Goal: Information Seeking & Learning: Learn about a topic

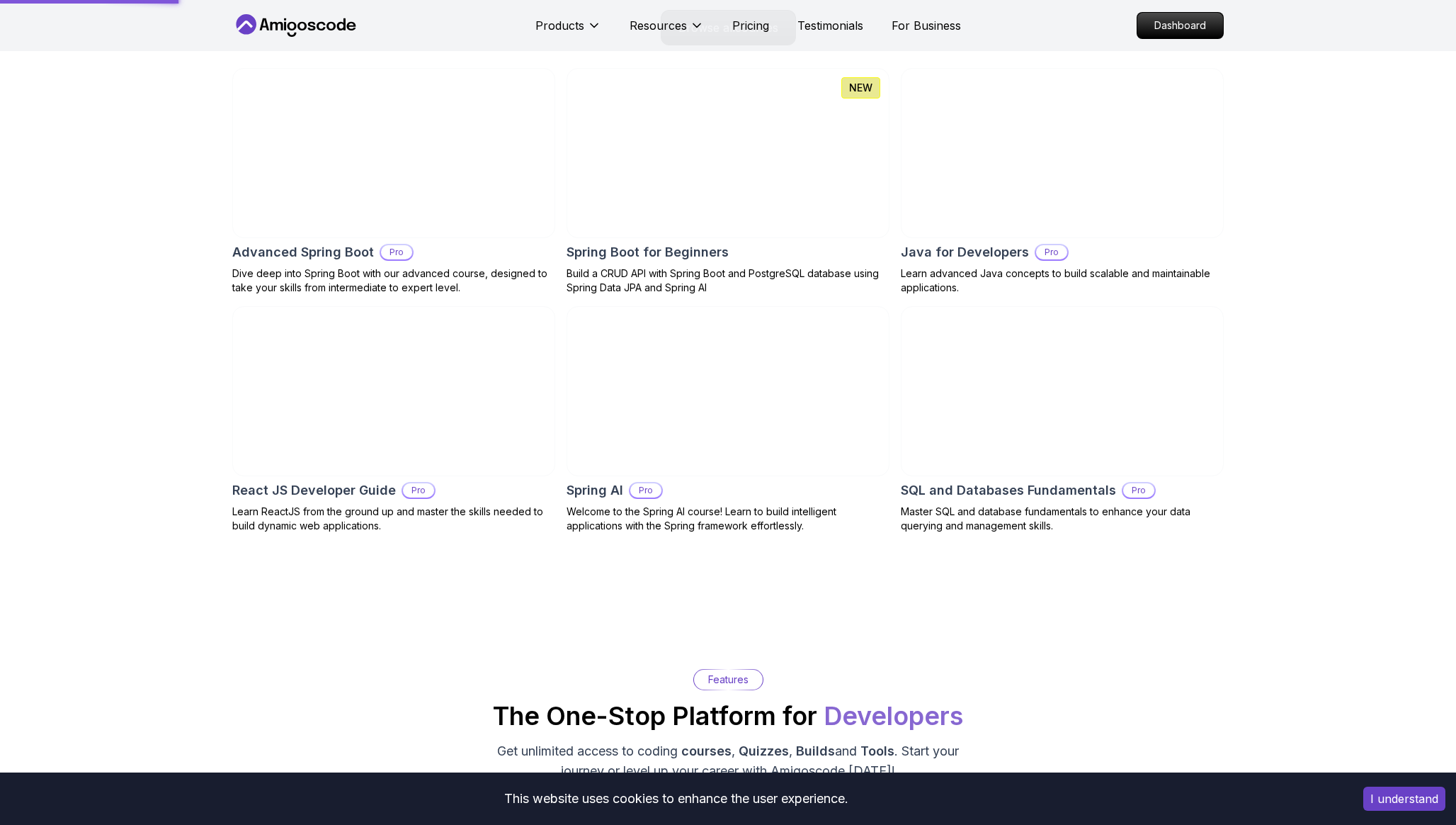
scroll to position [1516, 0]
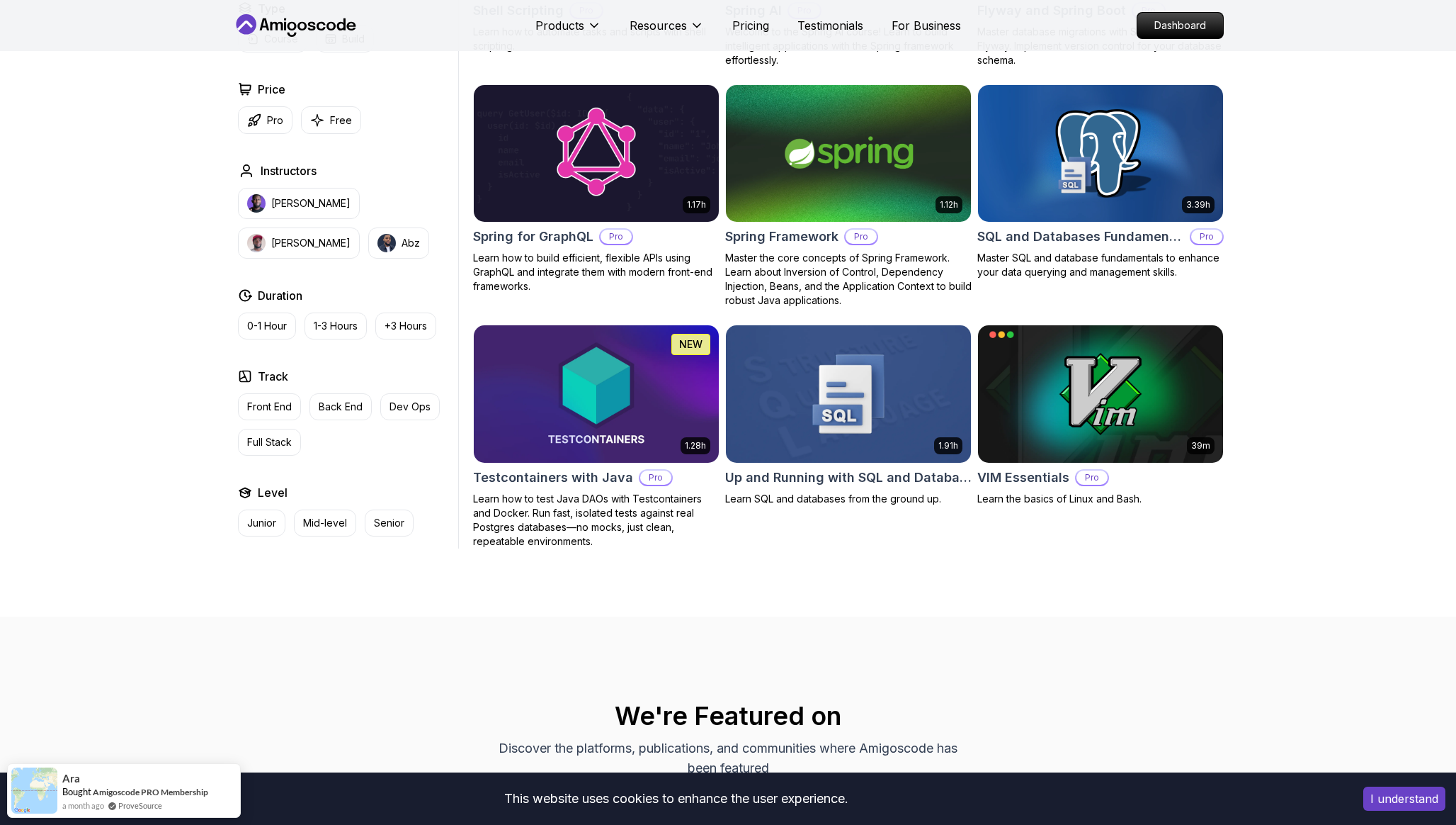
scroll to position [3509, 0]
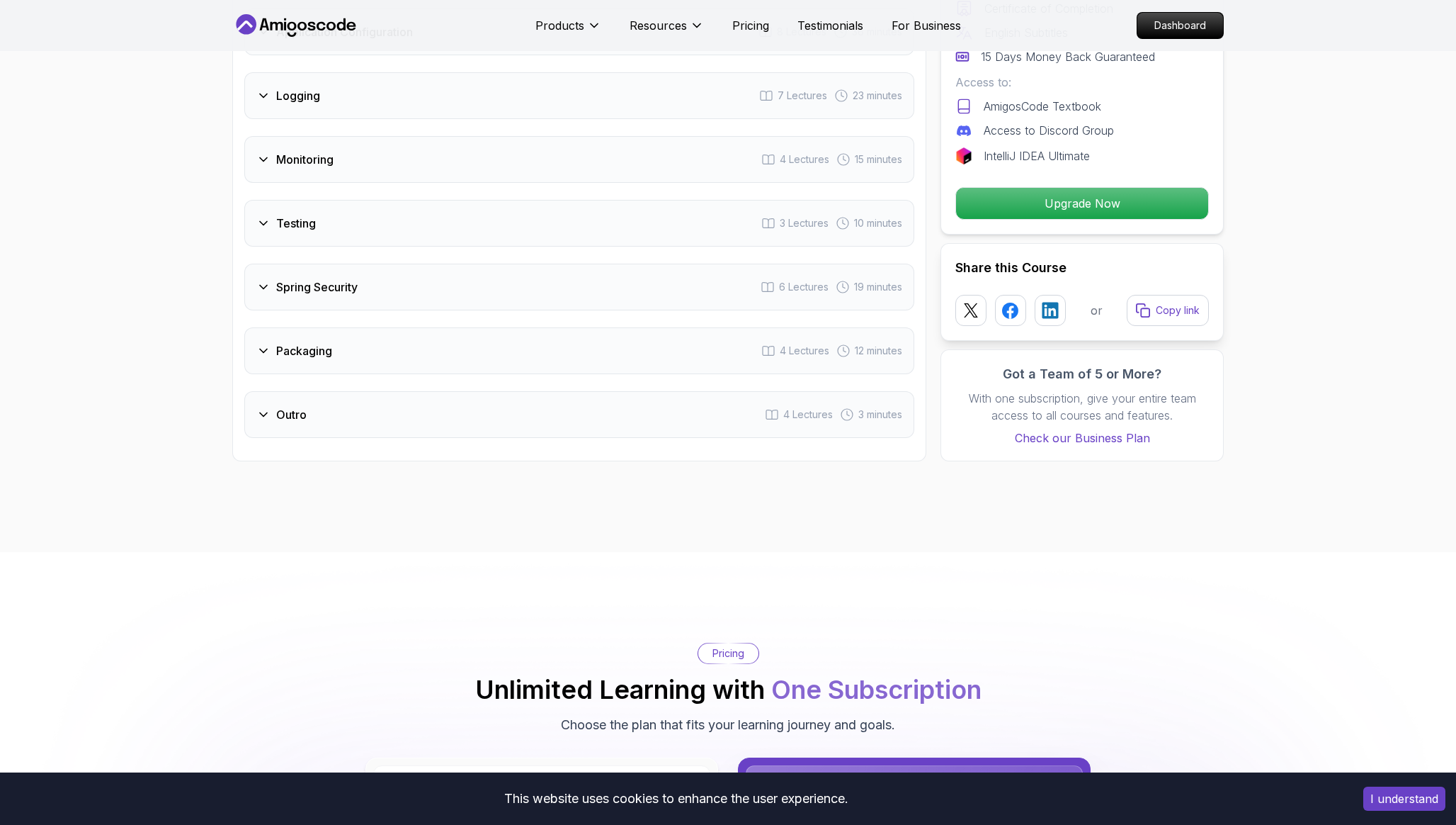
scroll to position [2502, 0]
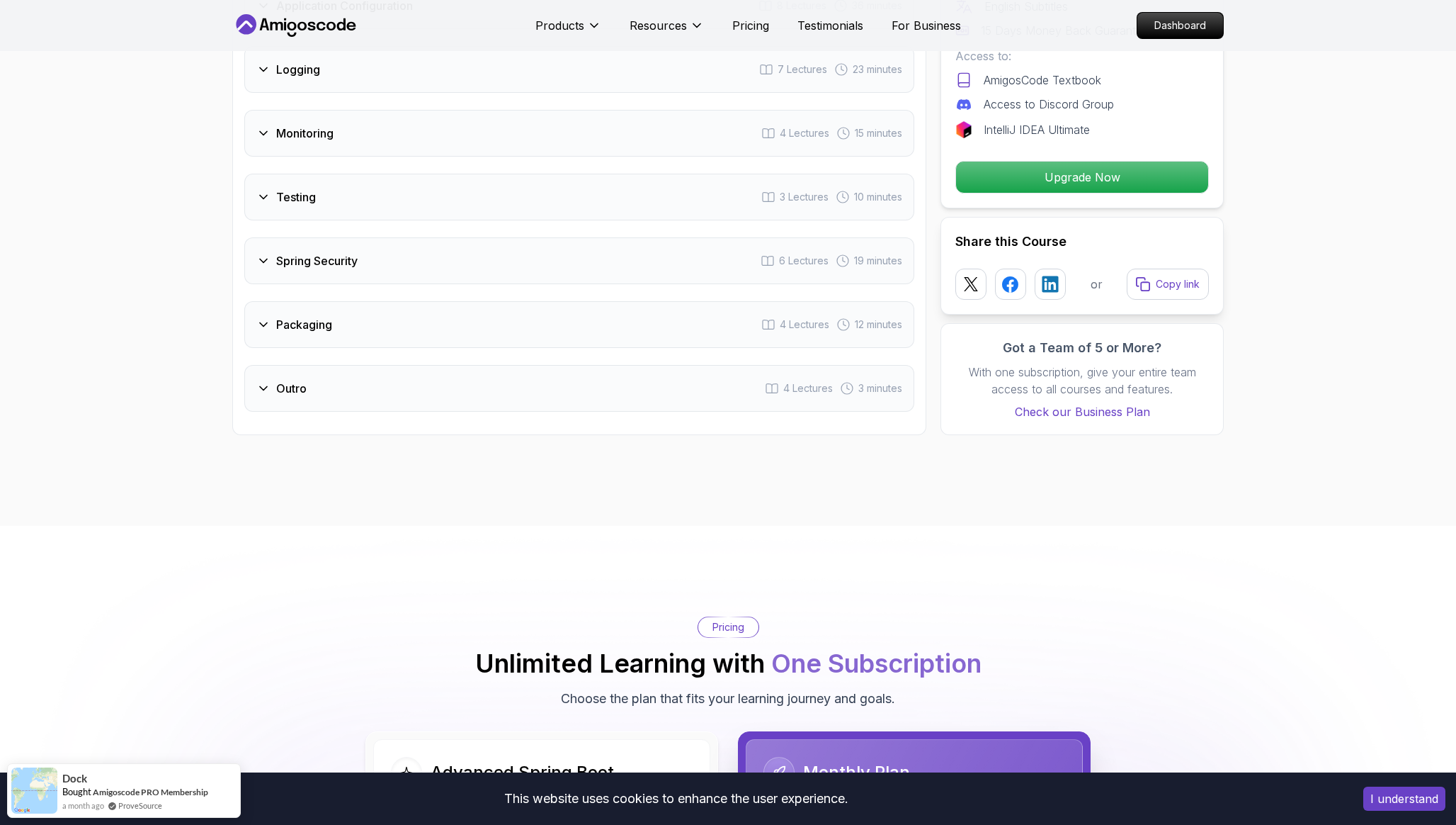
click at [295, 365] on div "Outro 4 Lectures 3 minutes" at bounding box center [579, 388] width 670 height 47
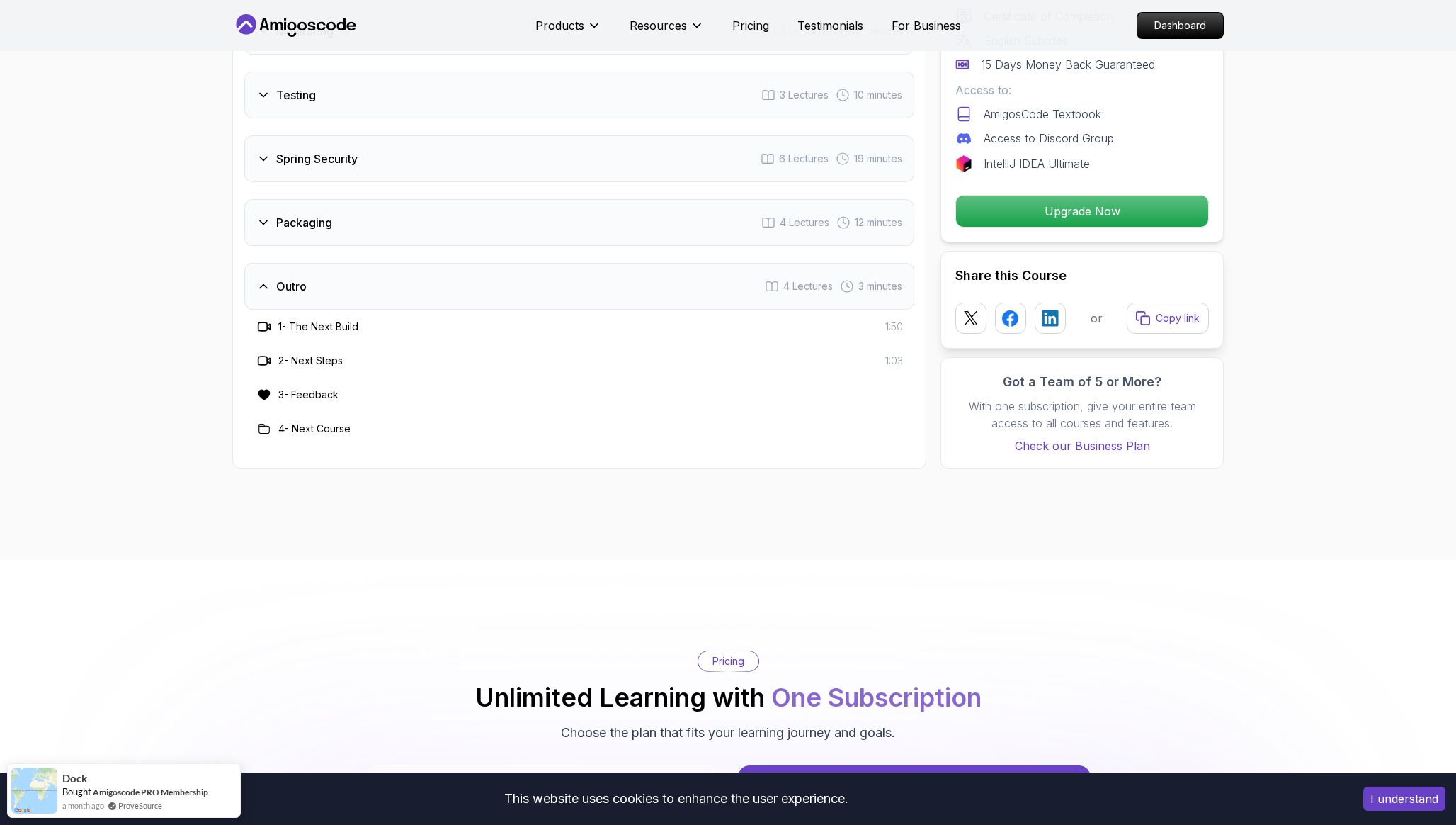
scroll to position [2399, 0]
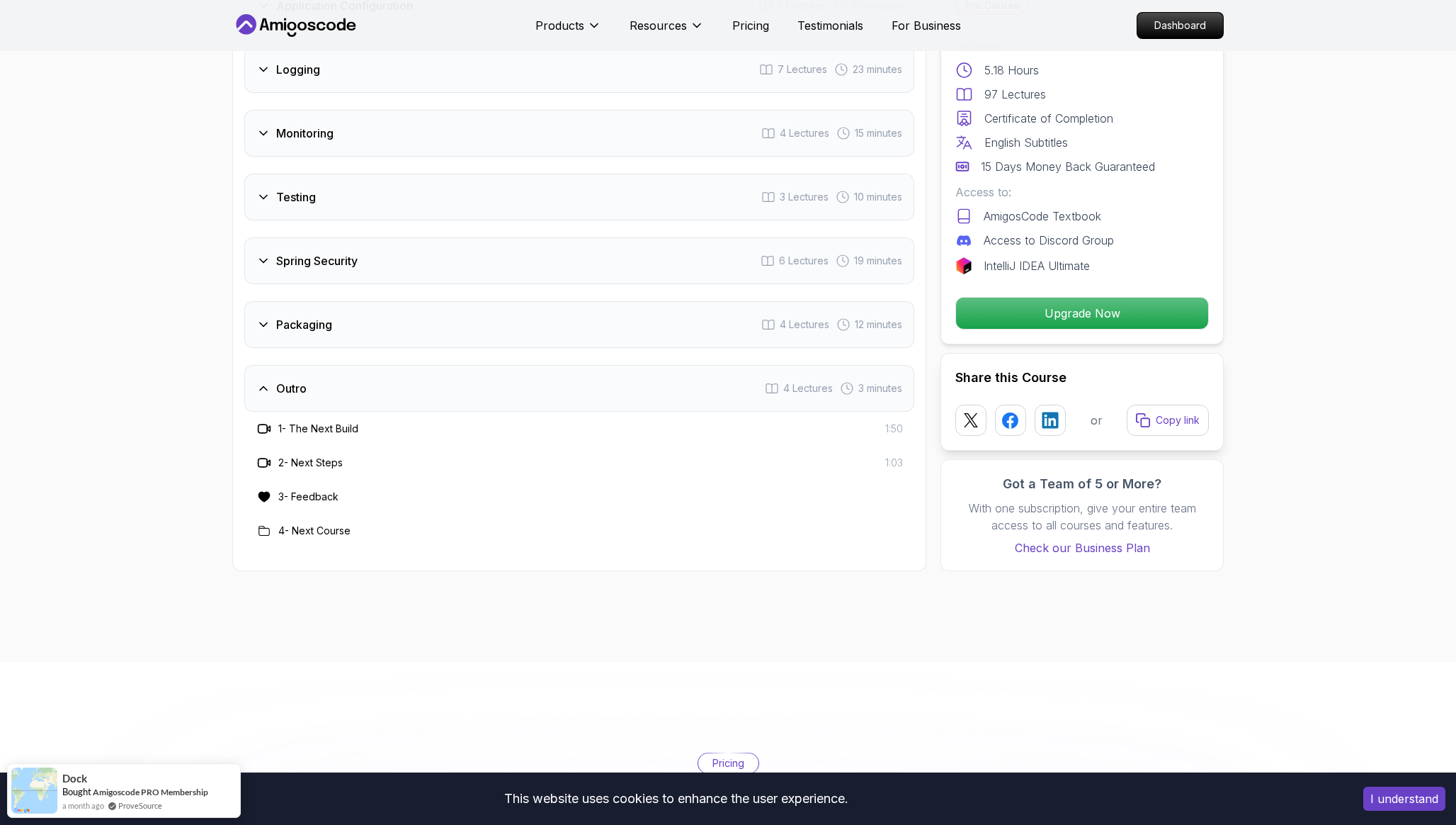
click at [321, 316] on h3 "Packaging" at bounding box center [304, 324] width 56 height 17
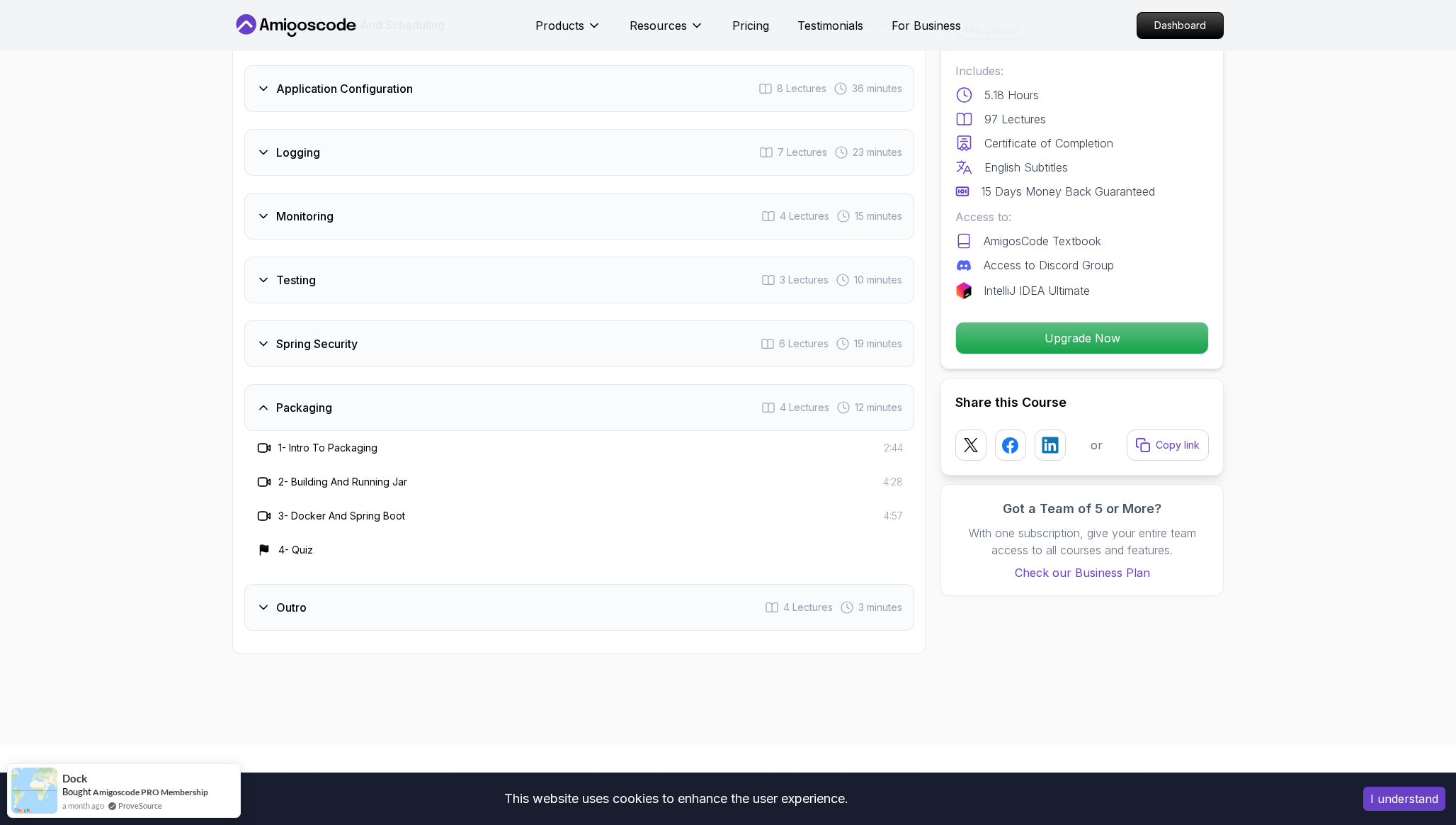
scroll to position [2313, 0]
click at [319, 339] on h3 "Spring Security" at bounding box center [317, 347] width 81 height 17
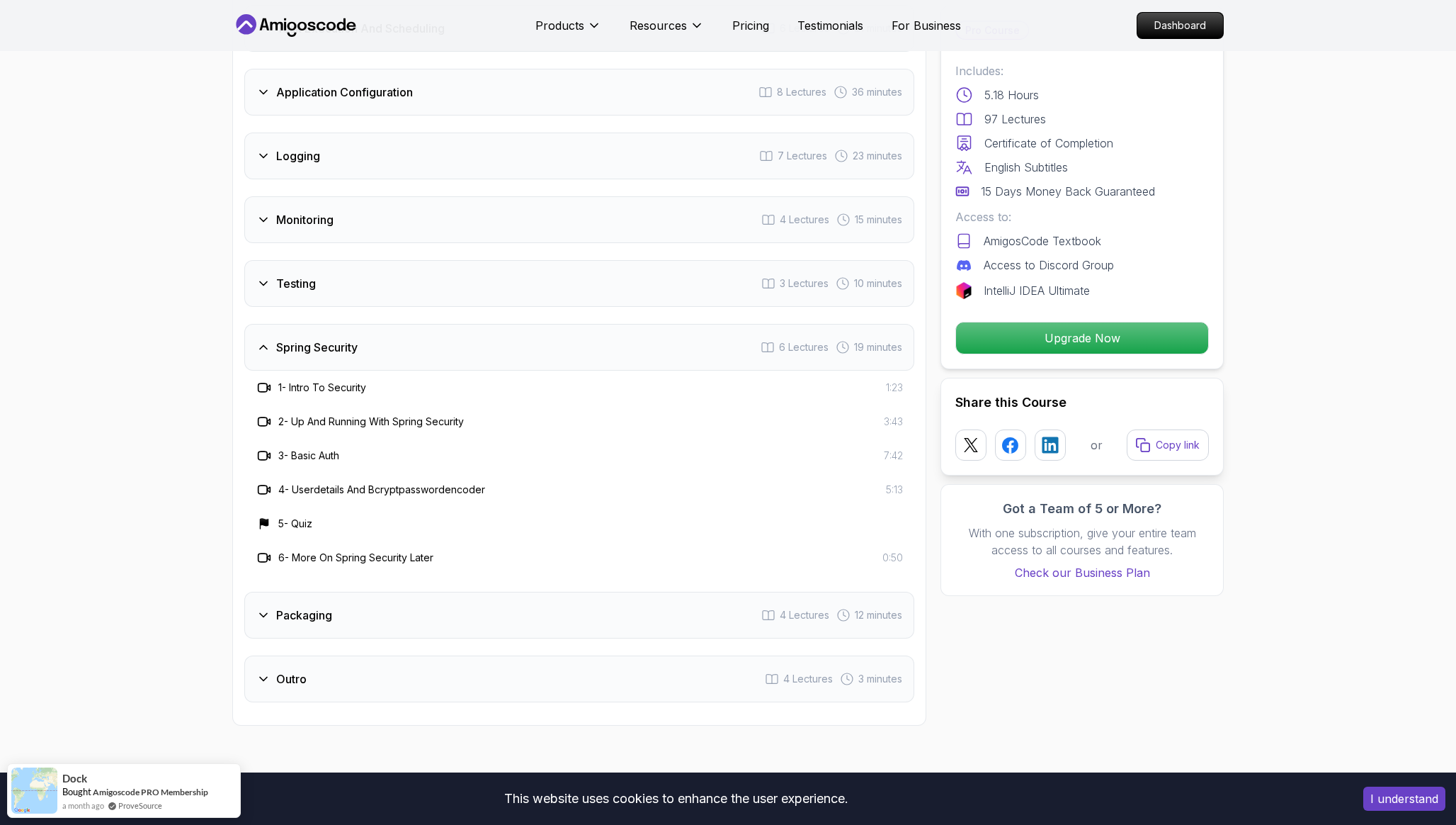
click at [310, 260] on div "Testing 3 Lectures 10 minutes" at bounding box center [579, 283] width 670 height 47
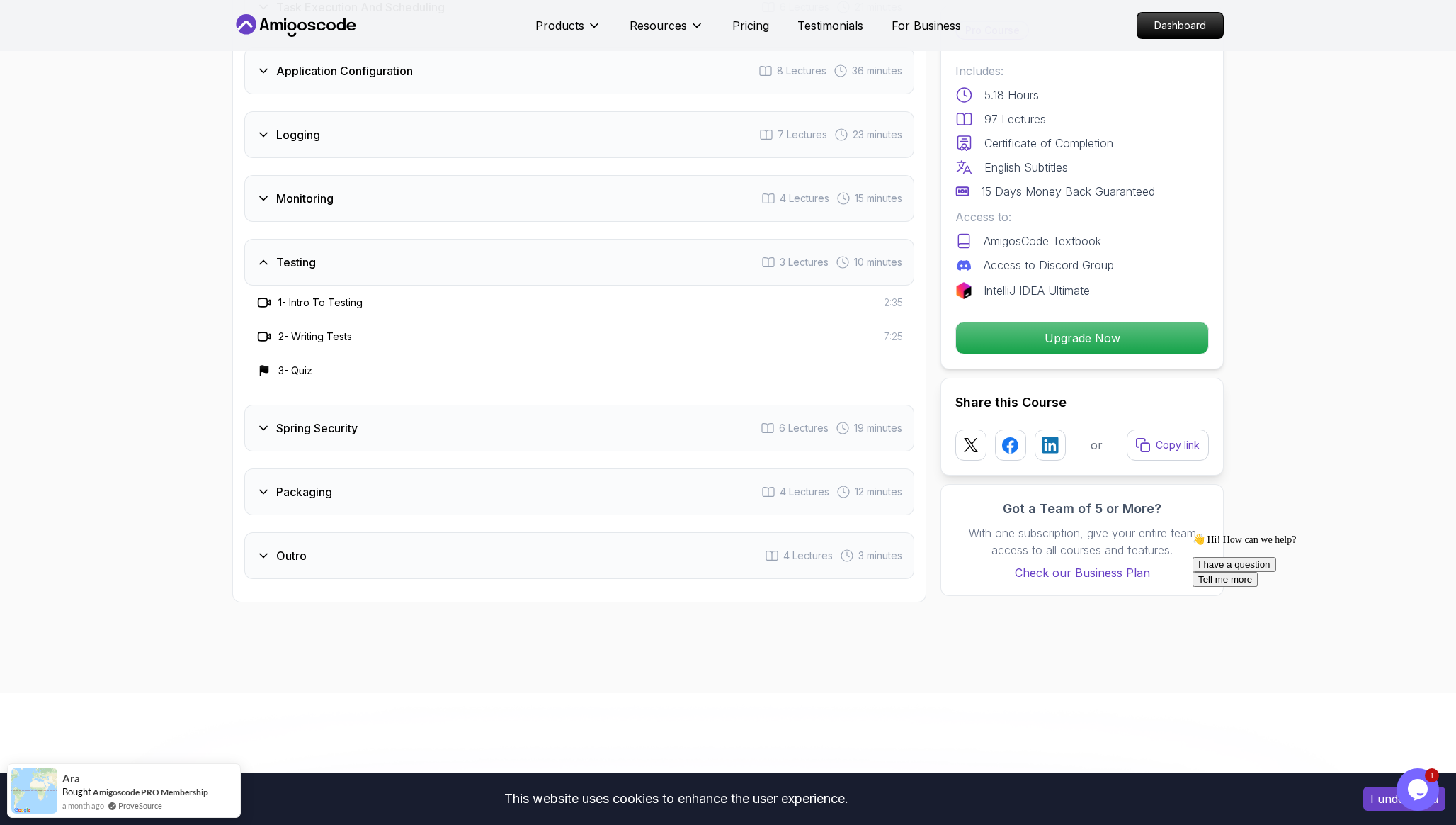
scroll to position [2324, 0]
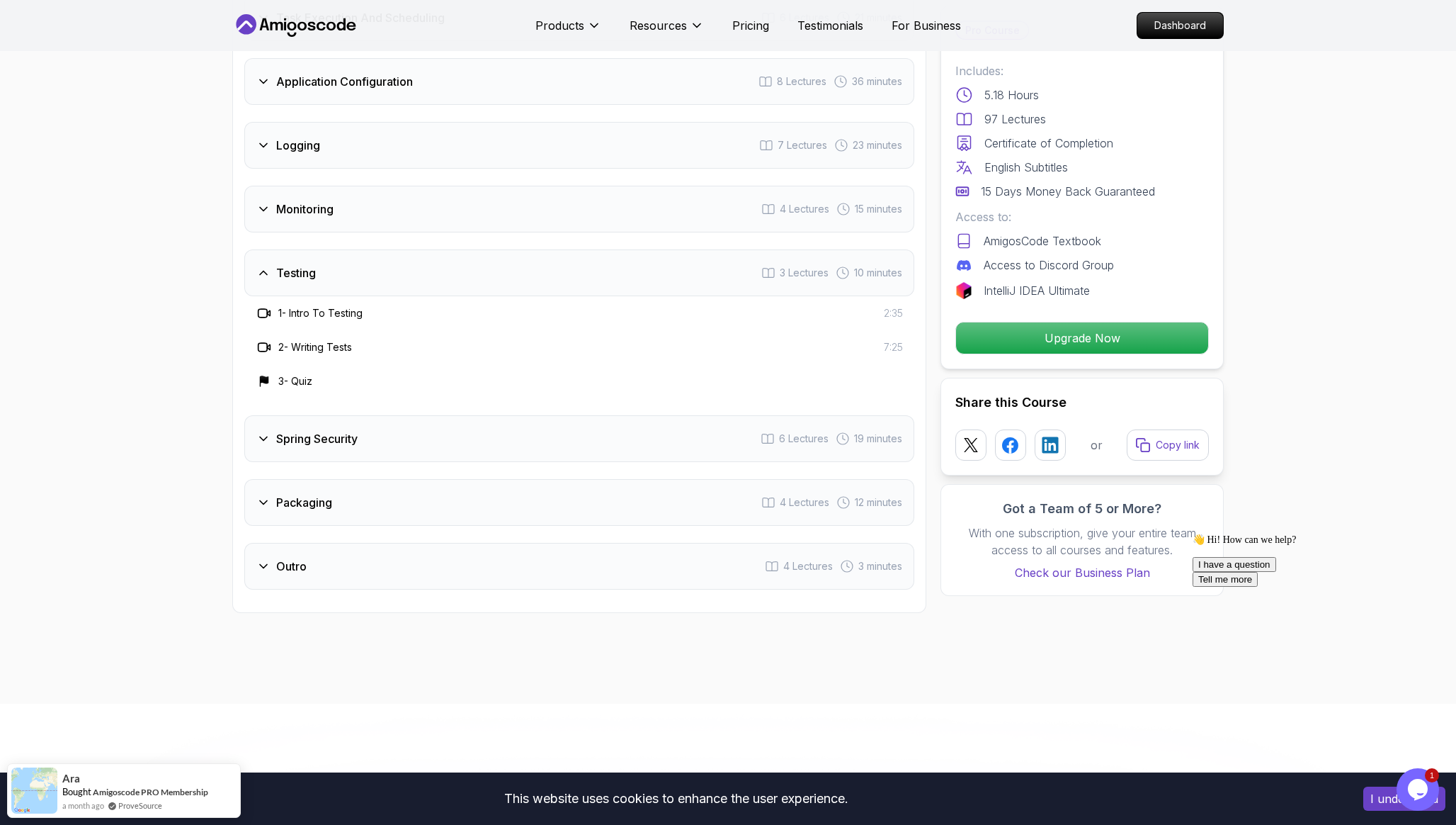
click at [313, 494] on h3 "Packaging" at bounding box center [304, 502] width 56 height 17
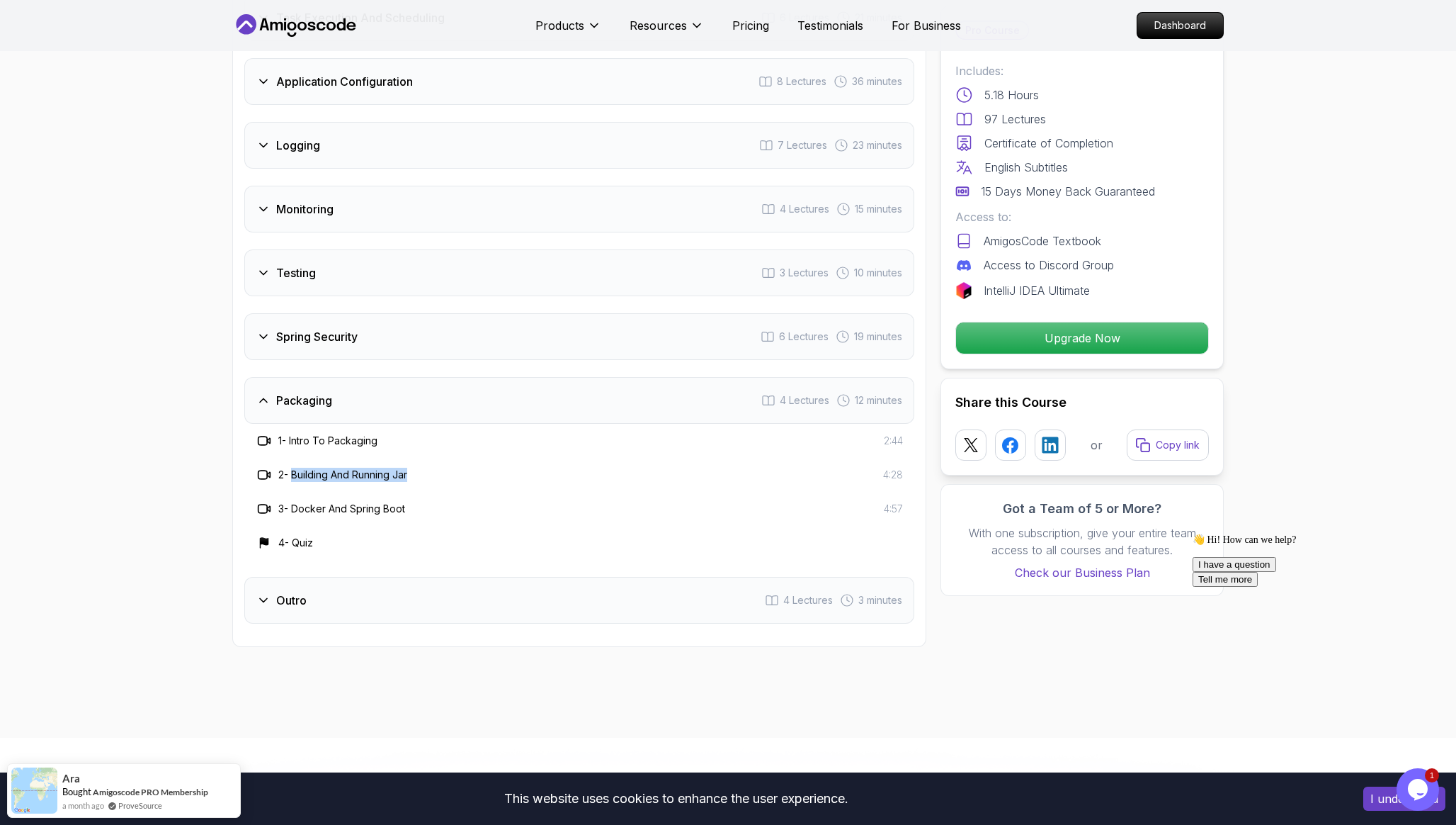
drag, startPoint x: 294, startPoint y: 436, endPoint x: 450, endPoint y: 436, distance: 156.0
click at [450, 466] on div "2 - Building And Running Jar 4:28" at bounding box center [579, 474] width 647 height 17
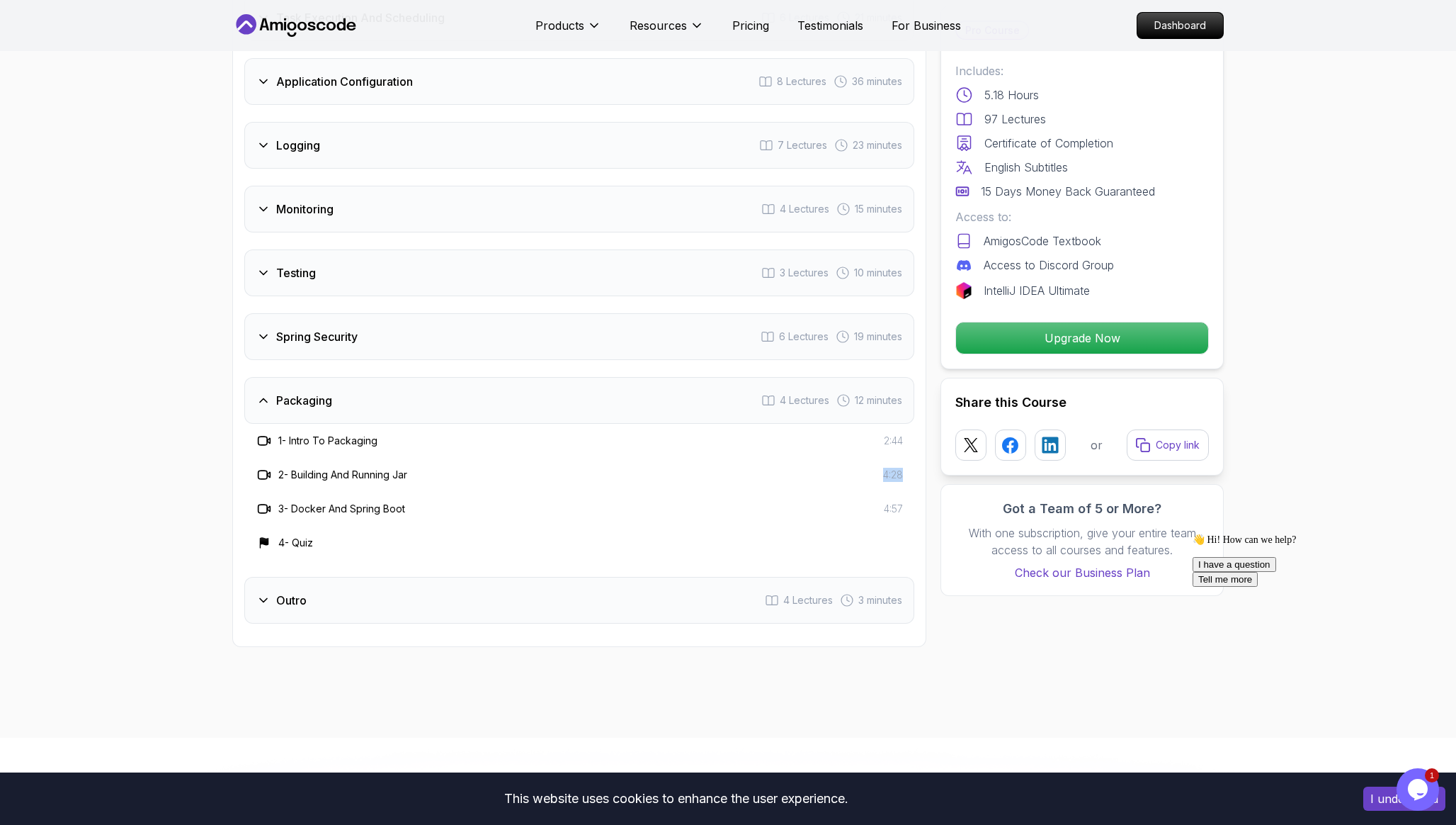
drag, startPoint x: 868, startPoint y: 437, endPoint x: 902, endPoint y: 437, distance: 34.0
click at [902, 458] on div "2 - Building And Running Jar 4:28" at bounding box center [579, 475] width 670 height 34
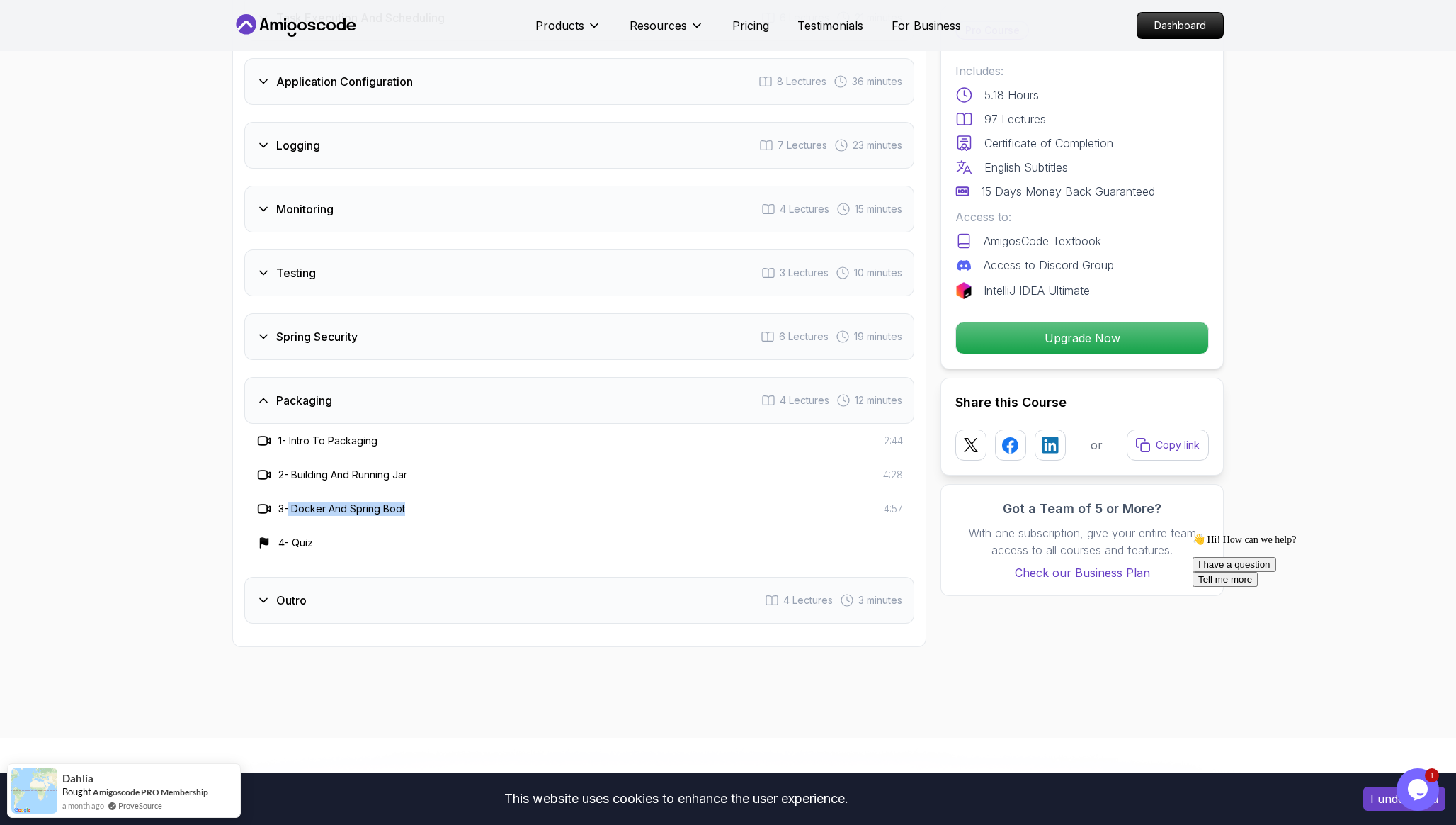
drag, startPoint x: 293, startPoint y: 471, endPoint x: 446, endPoint y: 468, distance: 153.0
click at [436, 500] on div "3 - Docker And Spring Boot 4:57" at bounding box center [579, 508] width 647 height 17
drag, startPoint x: 889, startPoint y: 473, endPoint x: 901, endPoint y: 473, distance: 12.0
click at [901, 500] on div "3 - Docker And Spring Boot 4:57" at bounding box center [579, 508] width 647 height 17
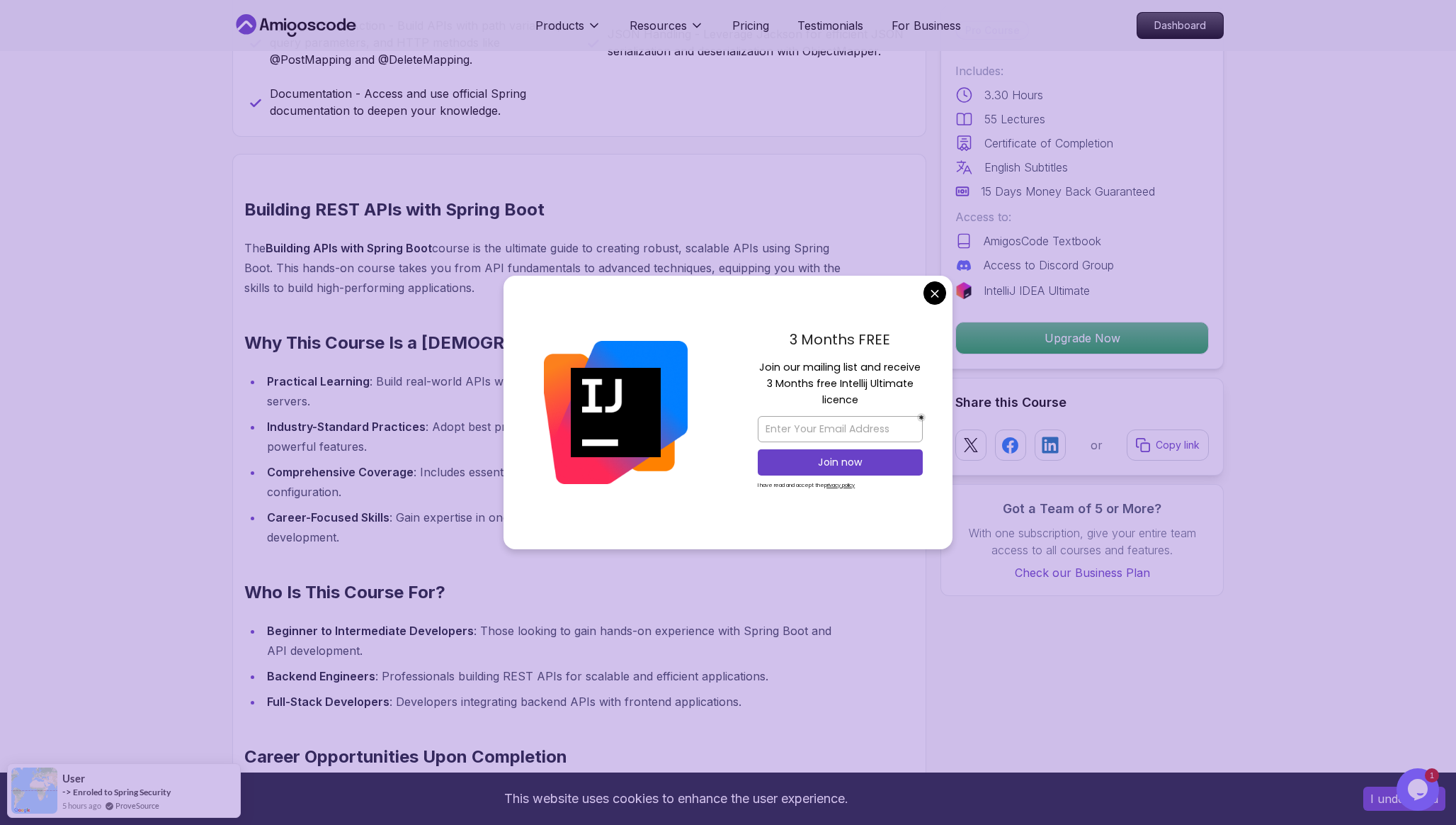
scroll to position [900, 0]
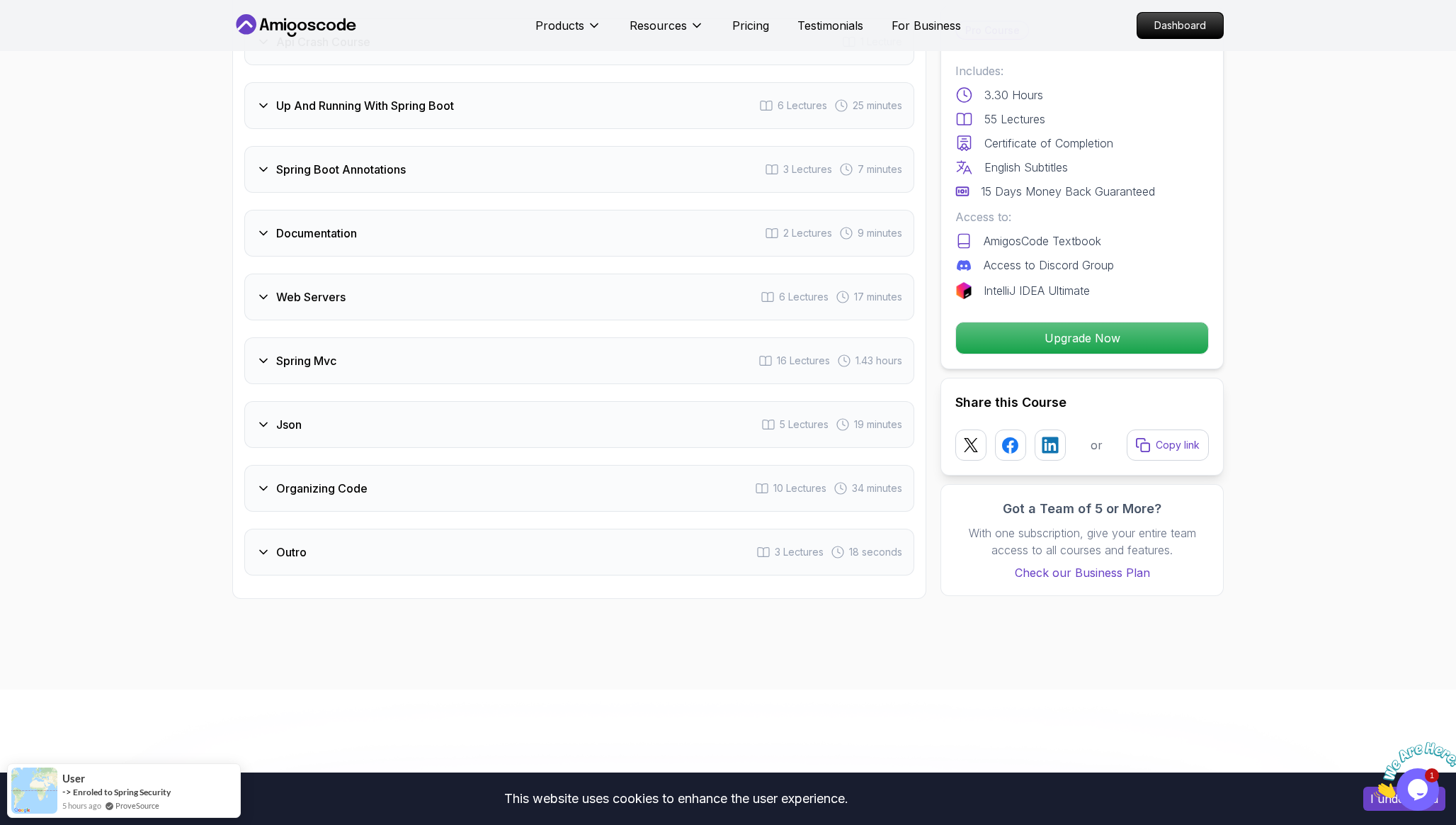
scroll to position [2512, 0]
click at [394, 529] on div "Outro 3 Lectures 18 seconds" at bounding box center [579, 553] width 670 height 47
click at [408, 469] on div "Organizing Code 10 Lectures 34 minutes" at bounding box center [579, 489] width 670 height 47
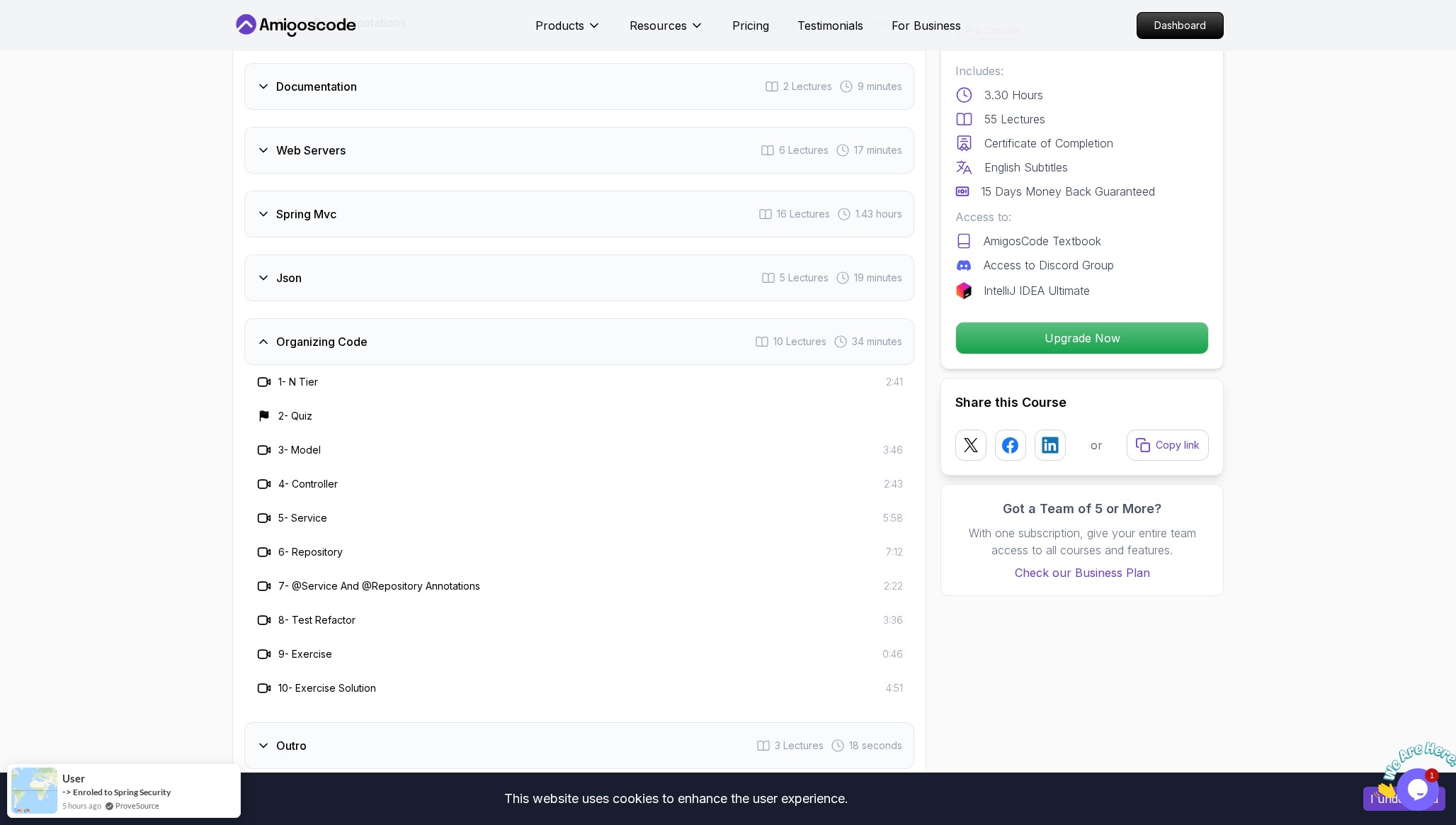
scroll to position [2558, 0]
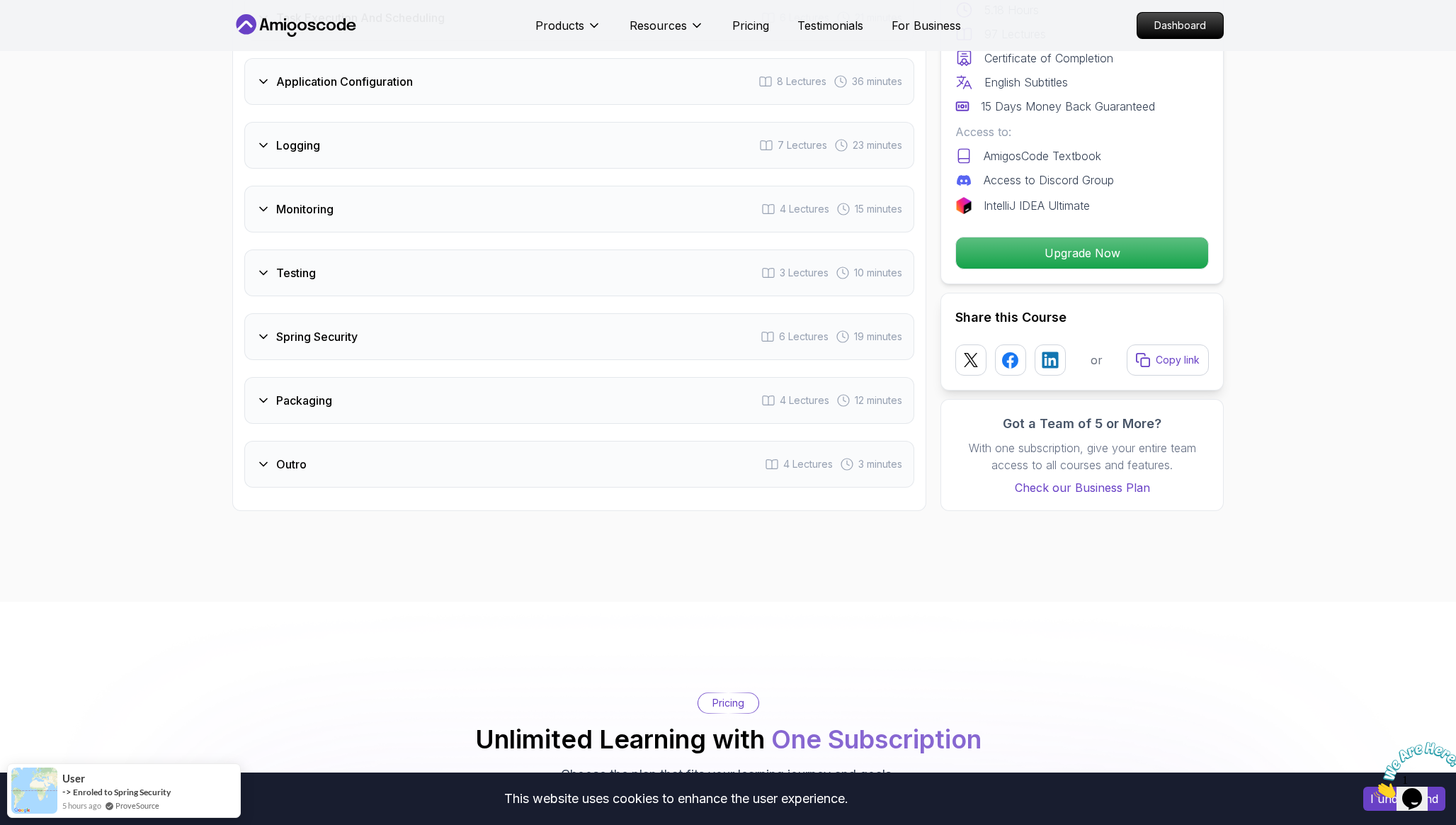
click at [493, 377] on div "Packaging 4 Lectures 12 minutes" at bounding box center [579, 400] width 670 height 47
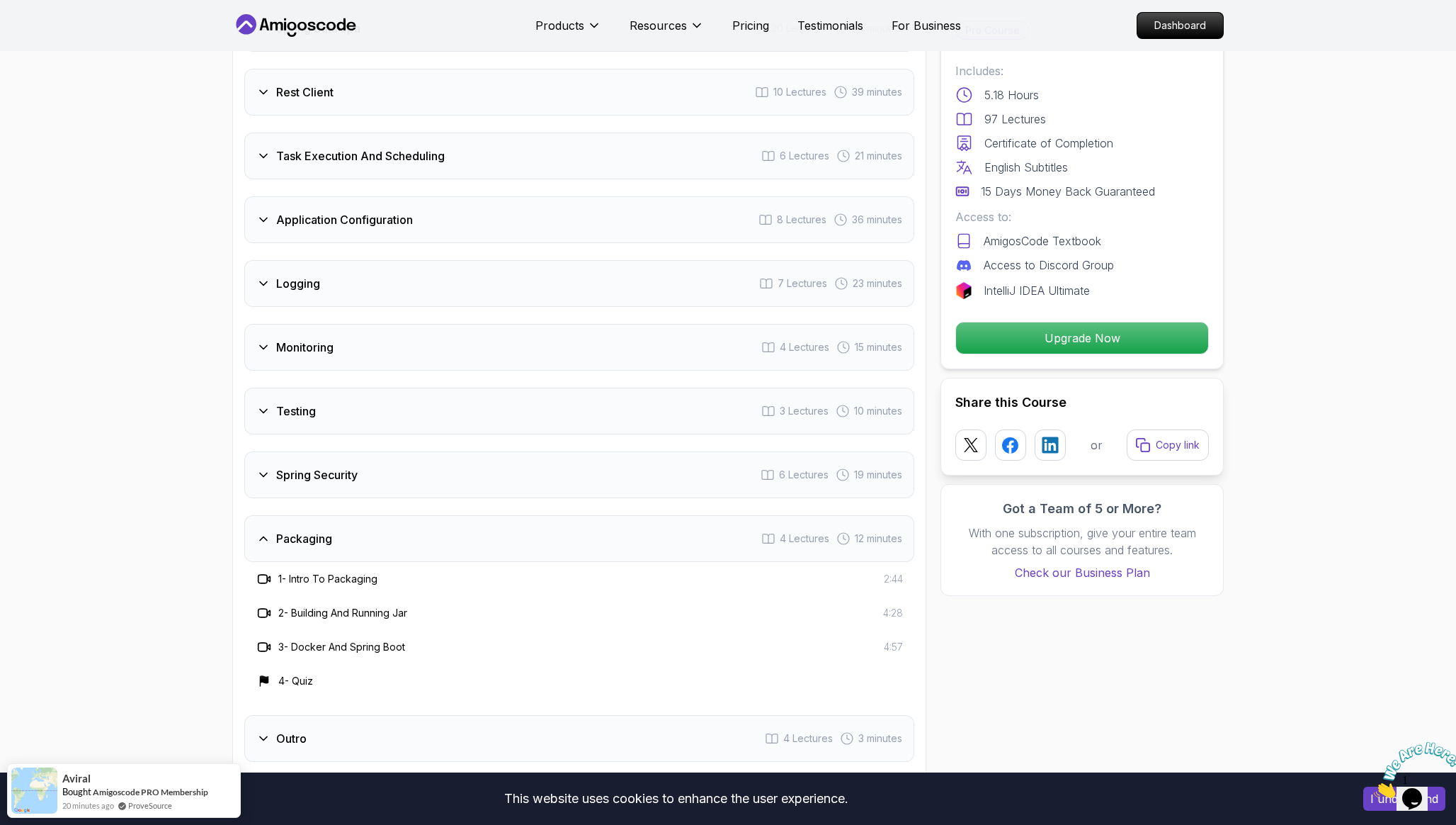
scroll to position [2184, 0]
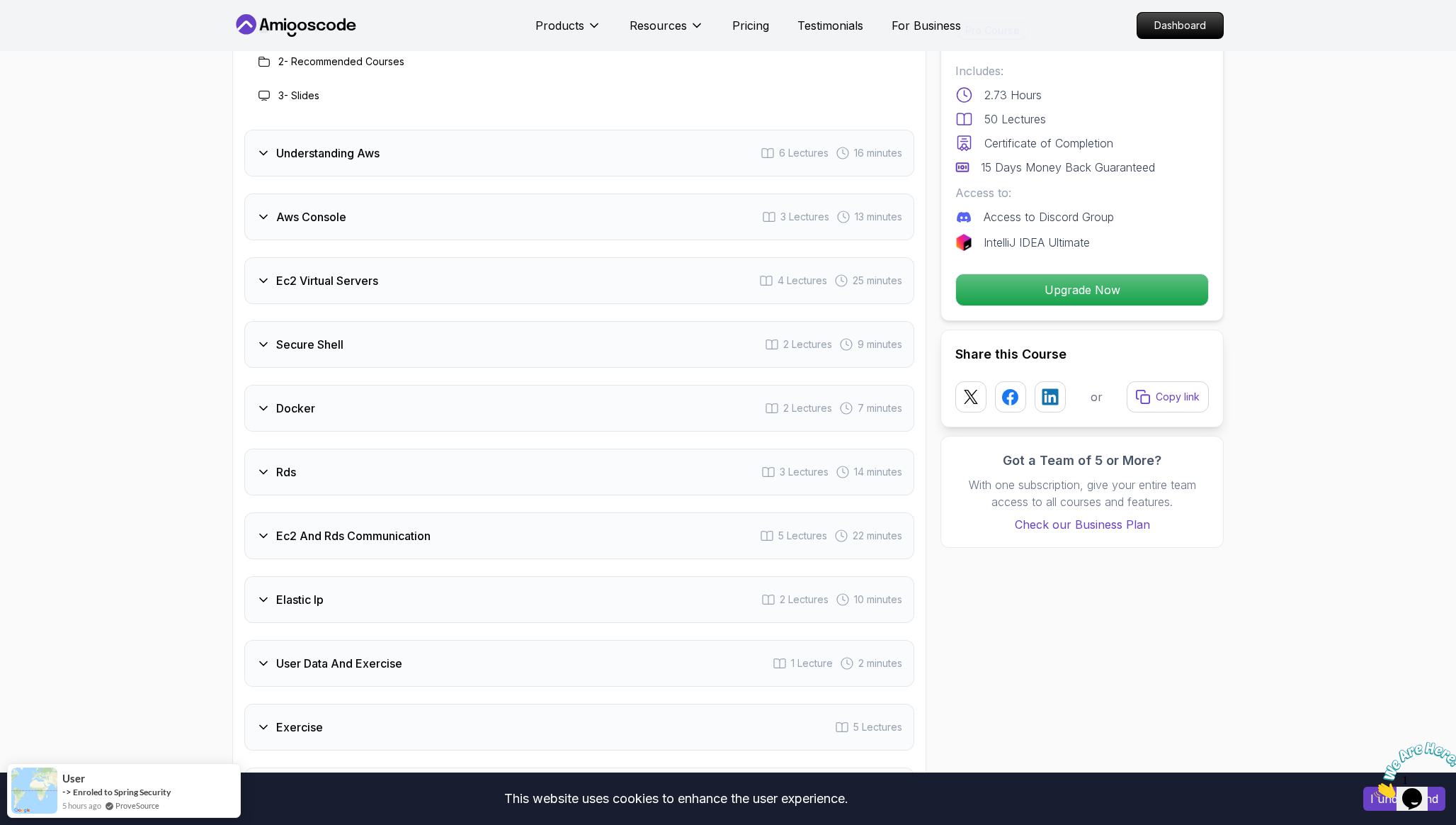
scroll to position [1886, 0]
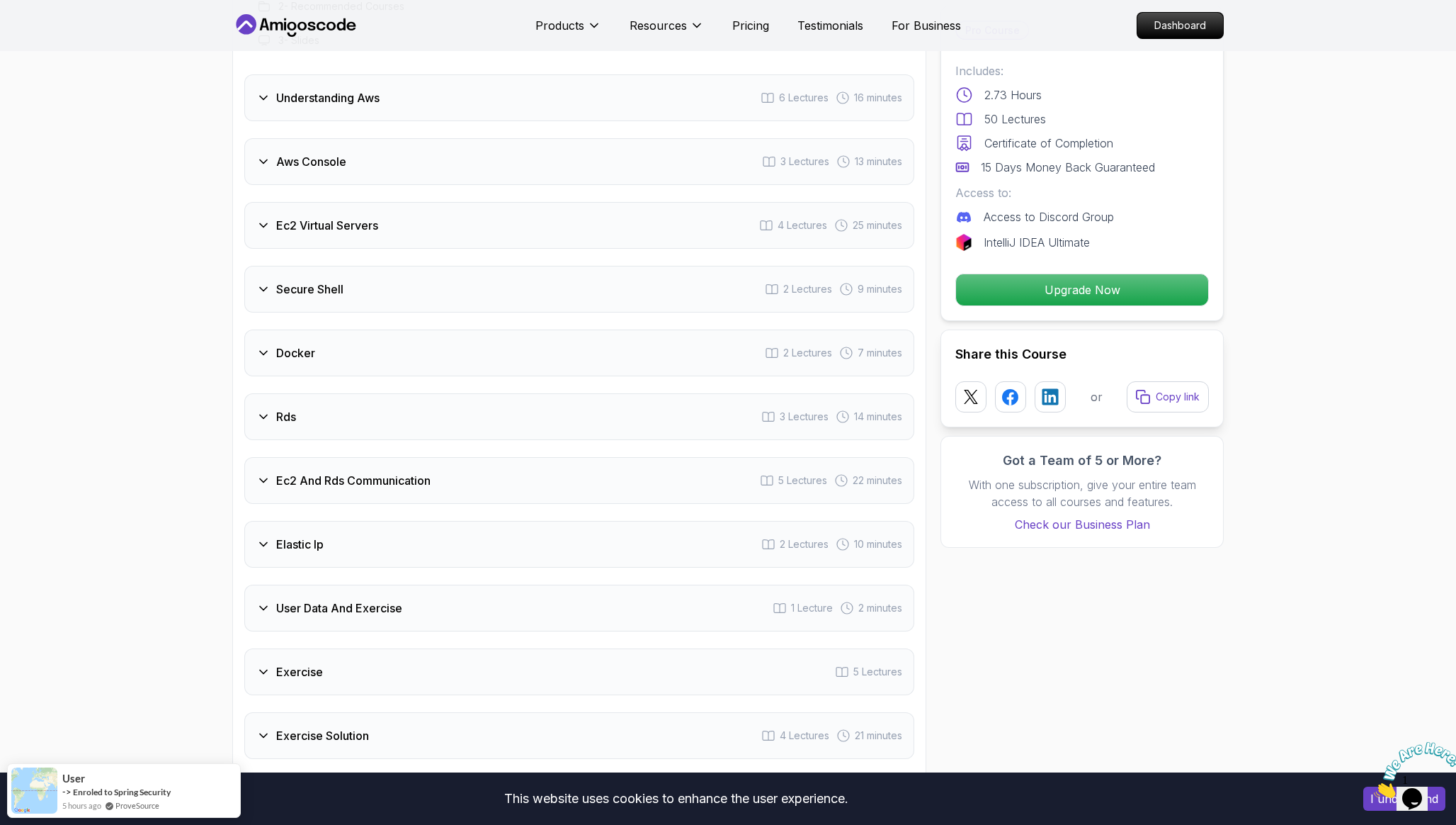
click at [335, 222] on h3 "Ec2 Virtual Servers" at bounding box center [327, 225] width 102 height 17
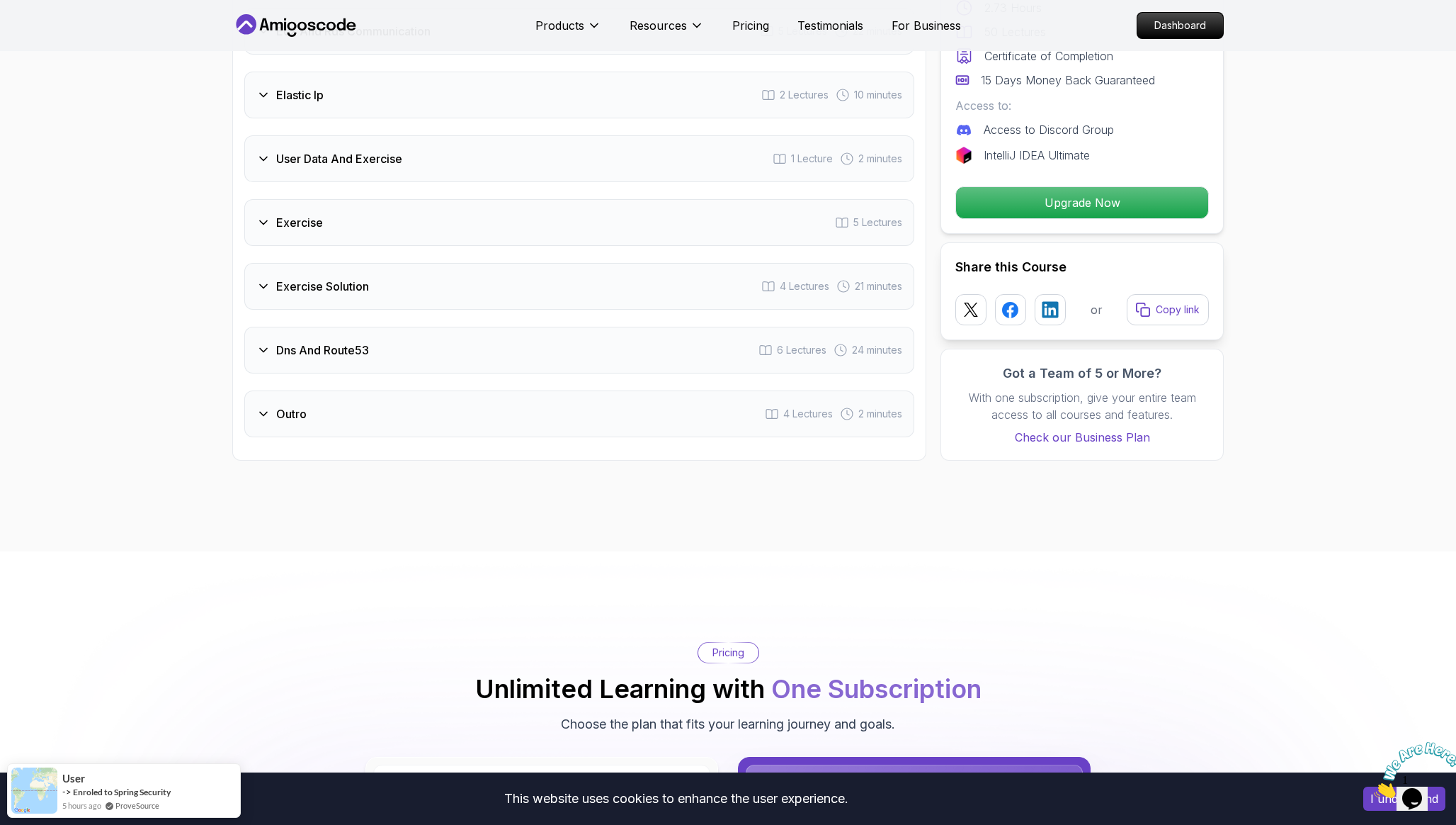
scroll to position [2372, 0]
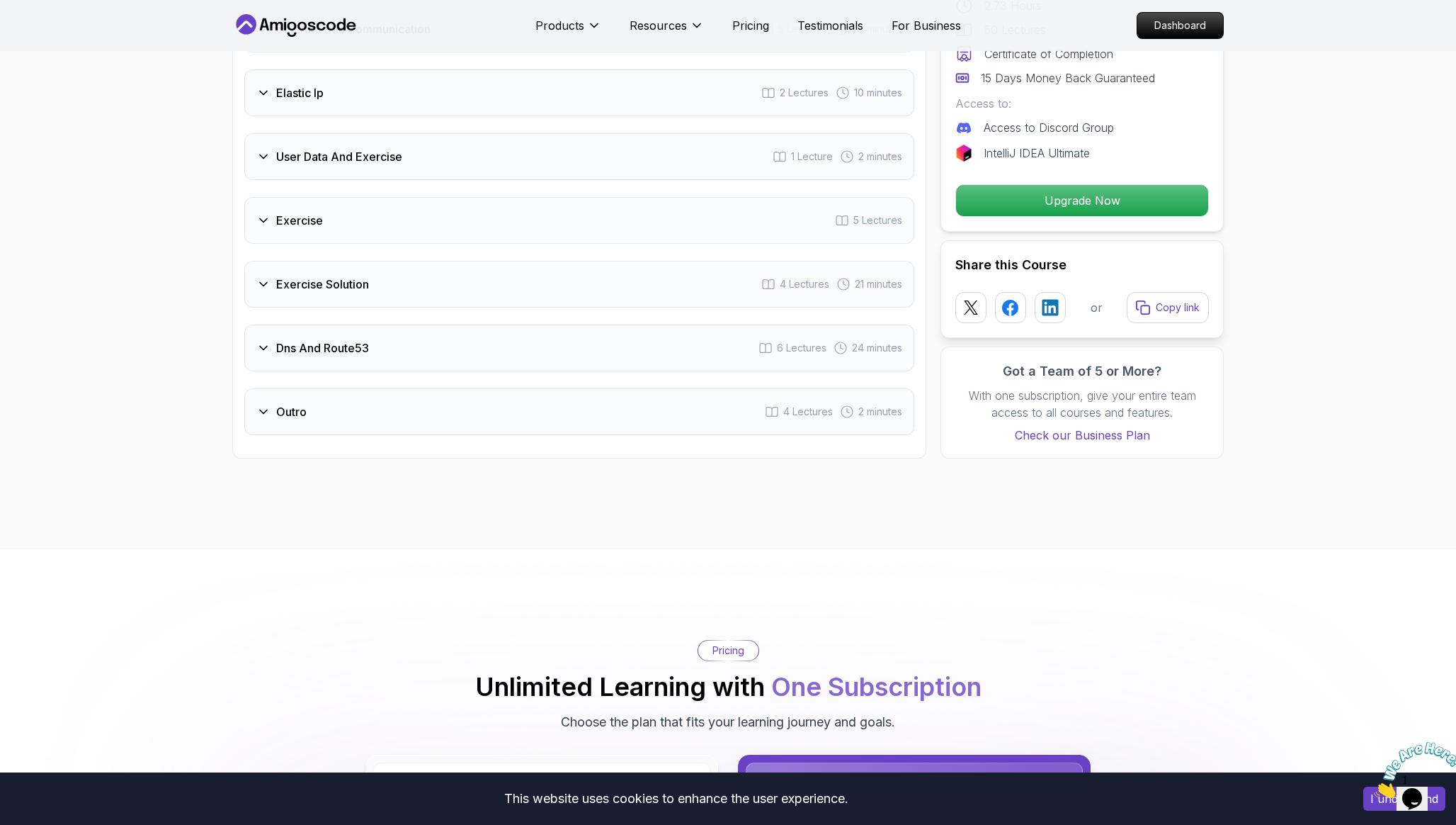
click at [349, 288] on h3 "Exercise Solution" at bounding box center [322, 283] width 93 height 17
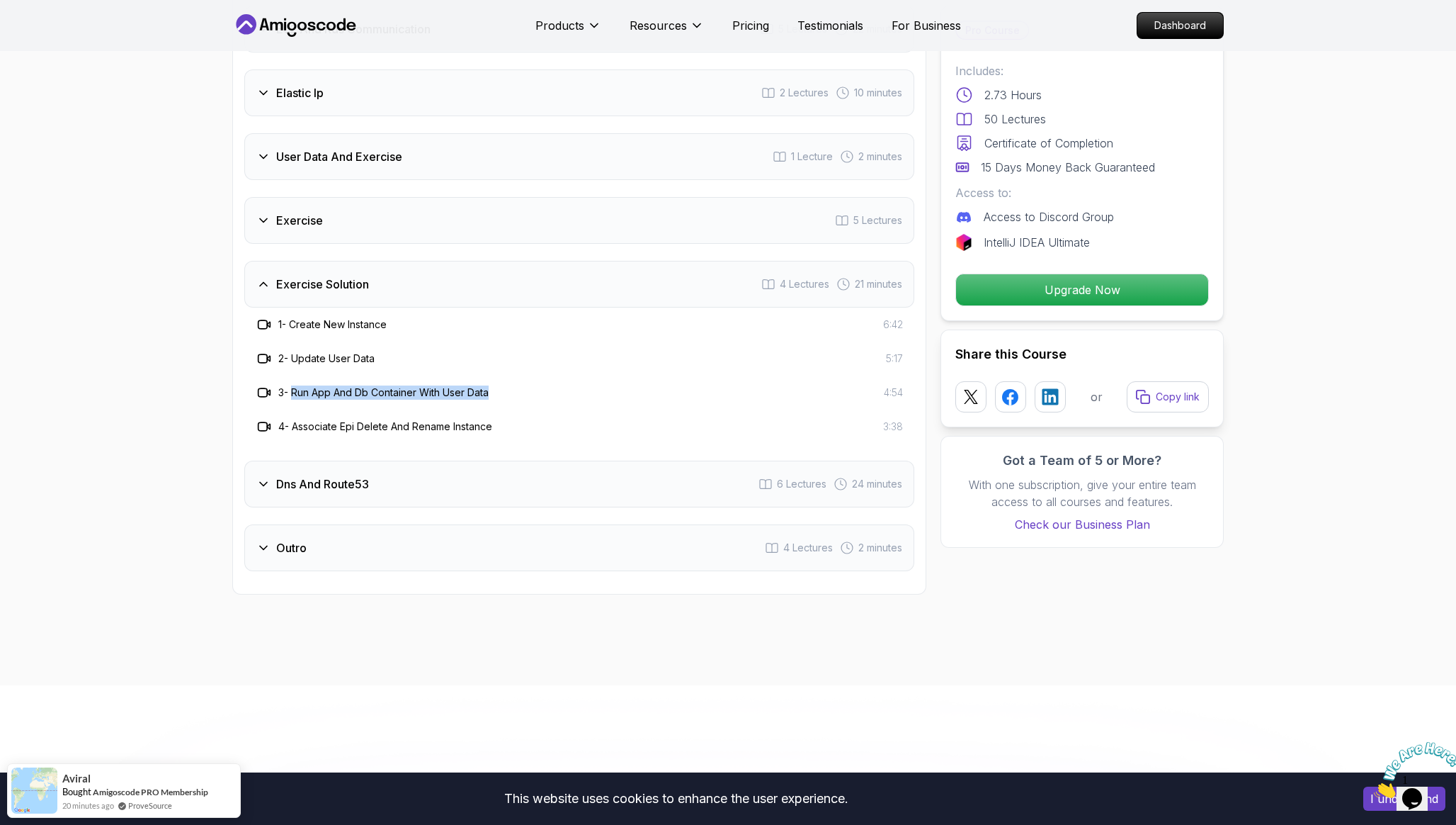
drag, startPoint x: 297, startPoint y: 397, endPoint x: 503, endPoint y: 396, distance: 206.0
click at [503, 395] on div "3 - Run App And Db Container With User Data 4:54" at bounding box center [579, 392] width 647 height 17
click at [439, 408] on div "3 - Run App And Db Container With User Data 4:54" at bounding box center [579, 392] width 670 height 34
click at [333, 486] on h3 "Dns And Route53" at bounding box center [322, 483] width 93 height 17
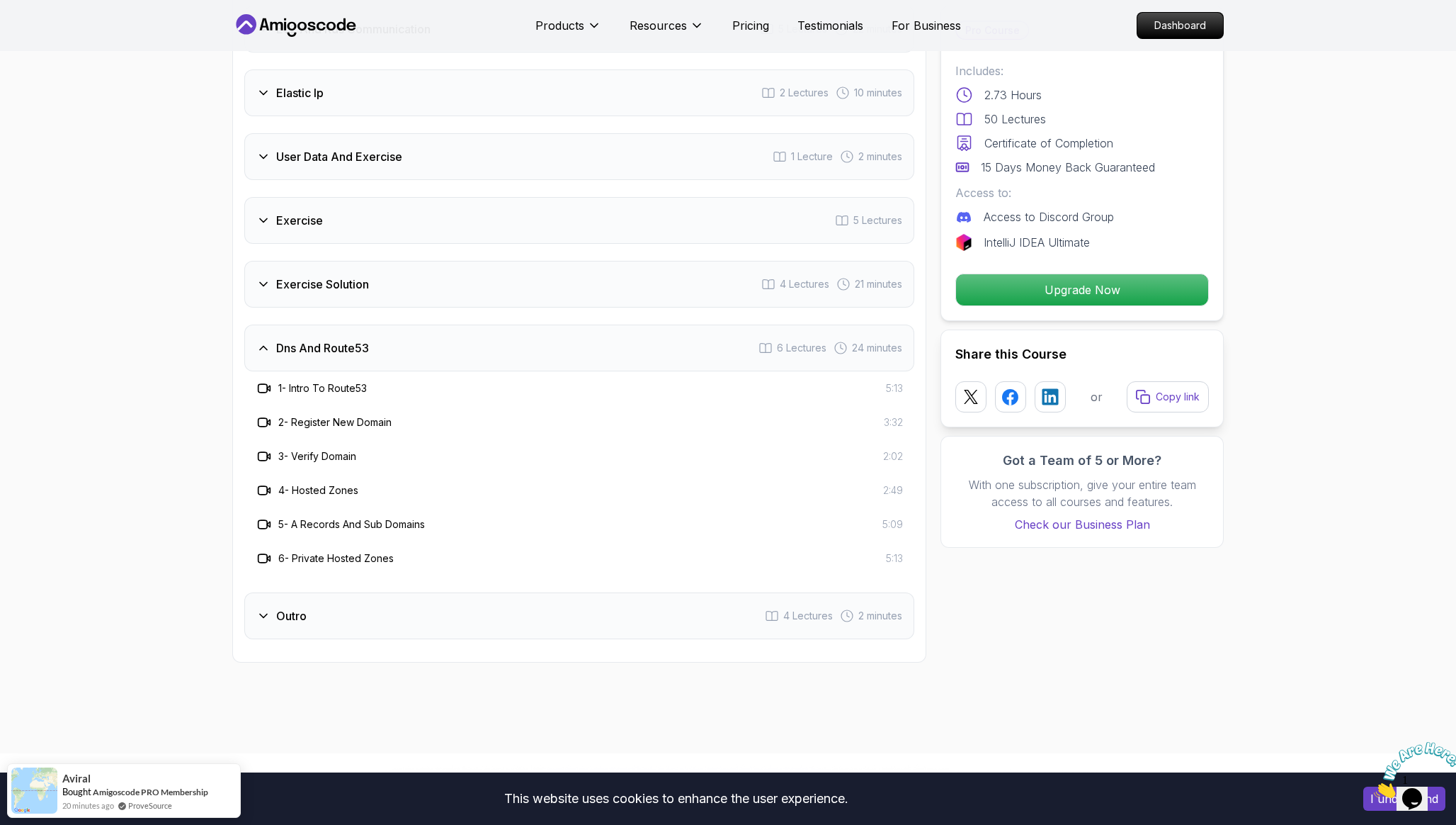
scroll to position [2270, 0]
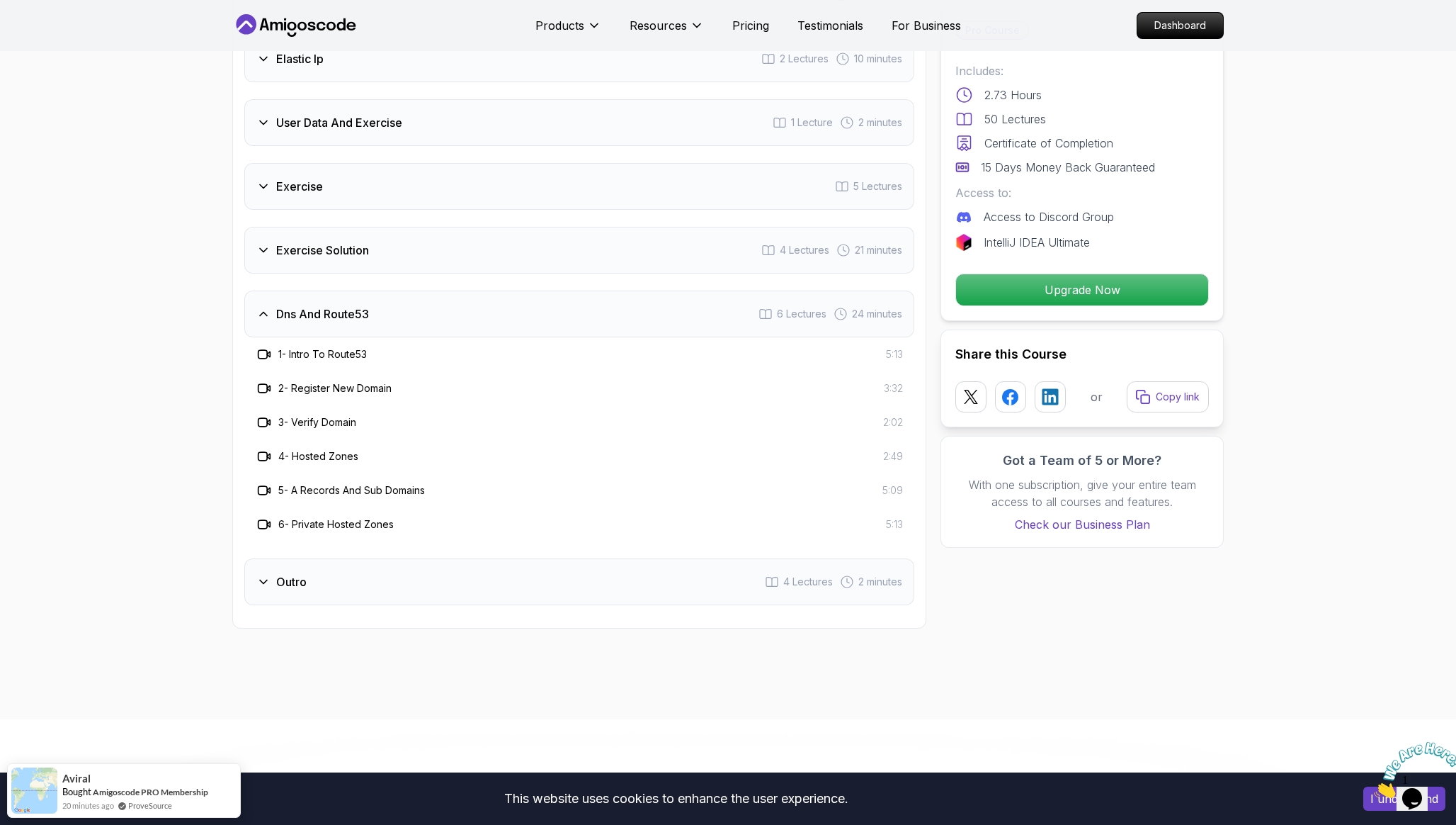
click at [314, 583] on div "Outro 4 Lectures 2 minutes" at bounding box center [579, 581] width 670 height 47
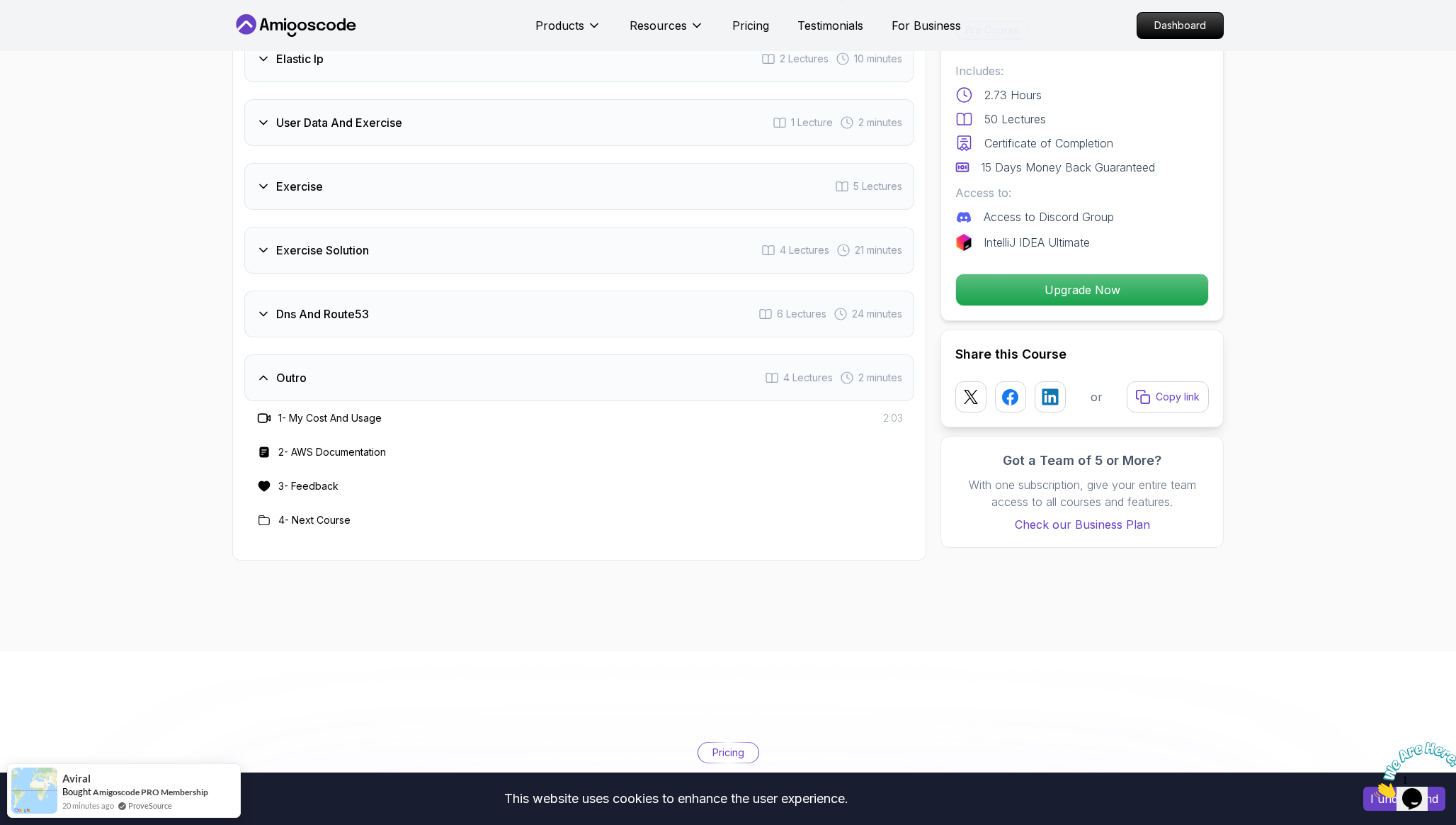
click at [348, 325] on div "Dns And Route53 6 Lectures 24 minutes" at bounding box center [579, 314] width 670 height 47
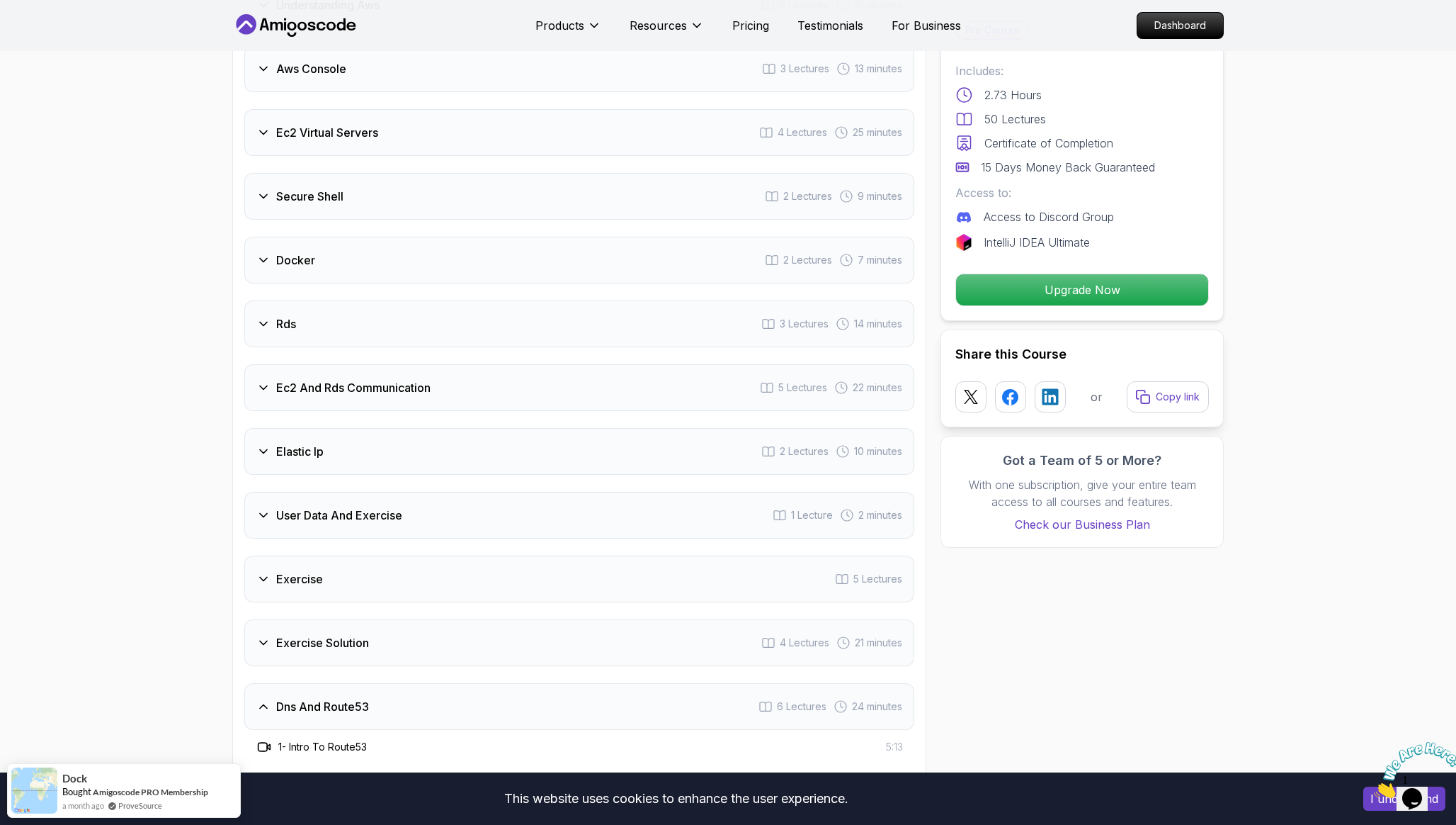
scroll to position [1874, 0]
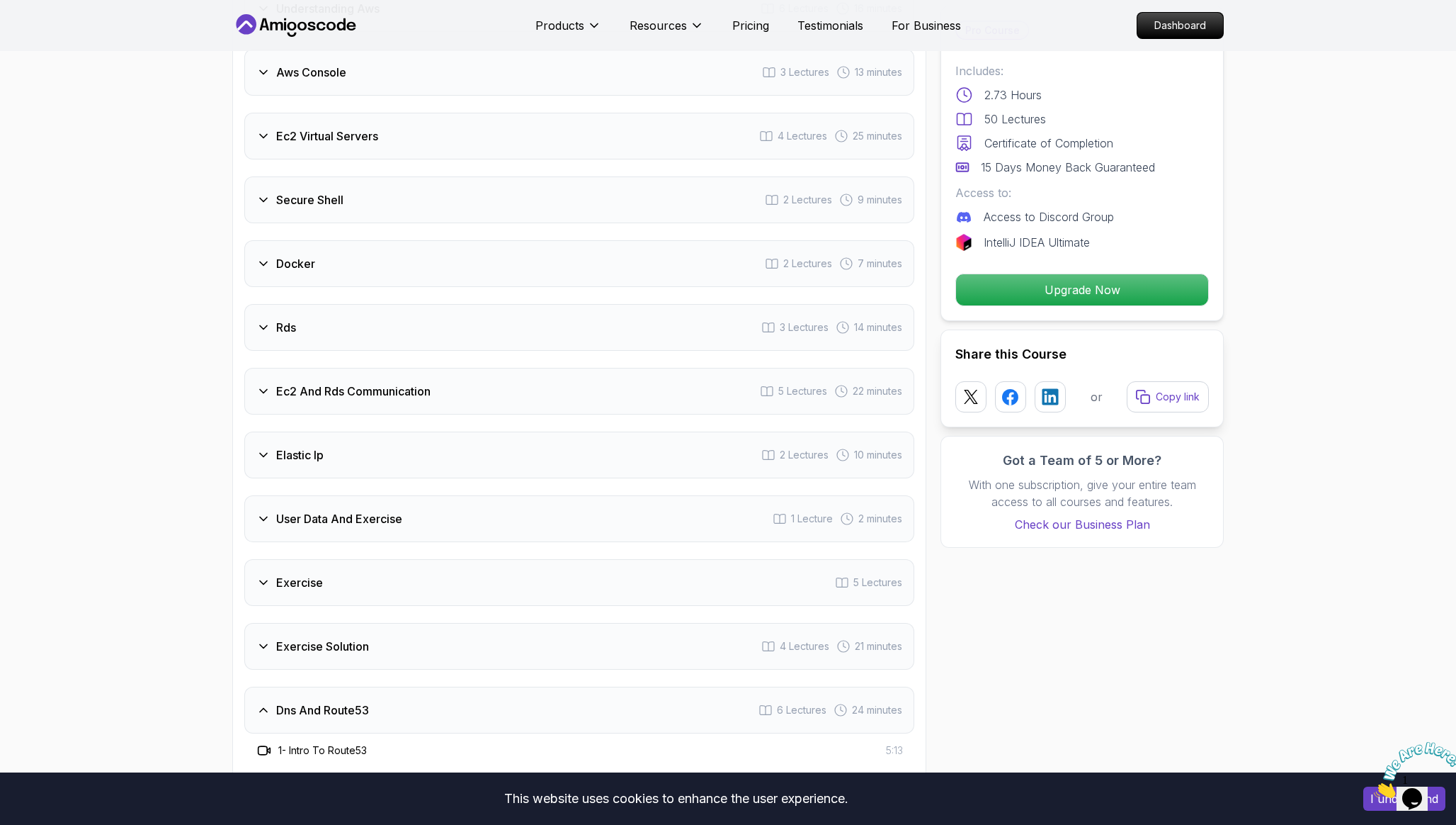
click at [350, 395] on h3 "Ec2 And Rds Communication" at bounding box center [353, 391] width 154 height 17
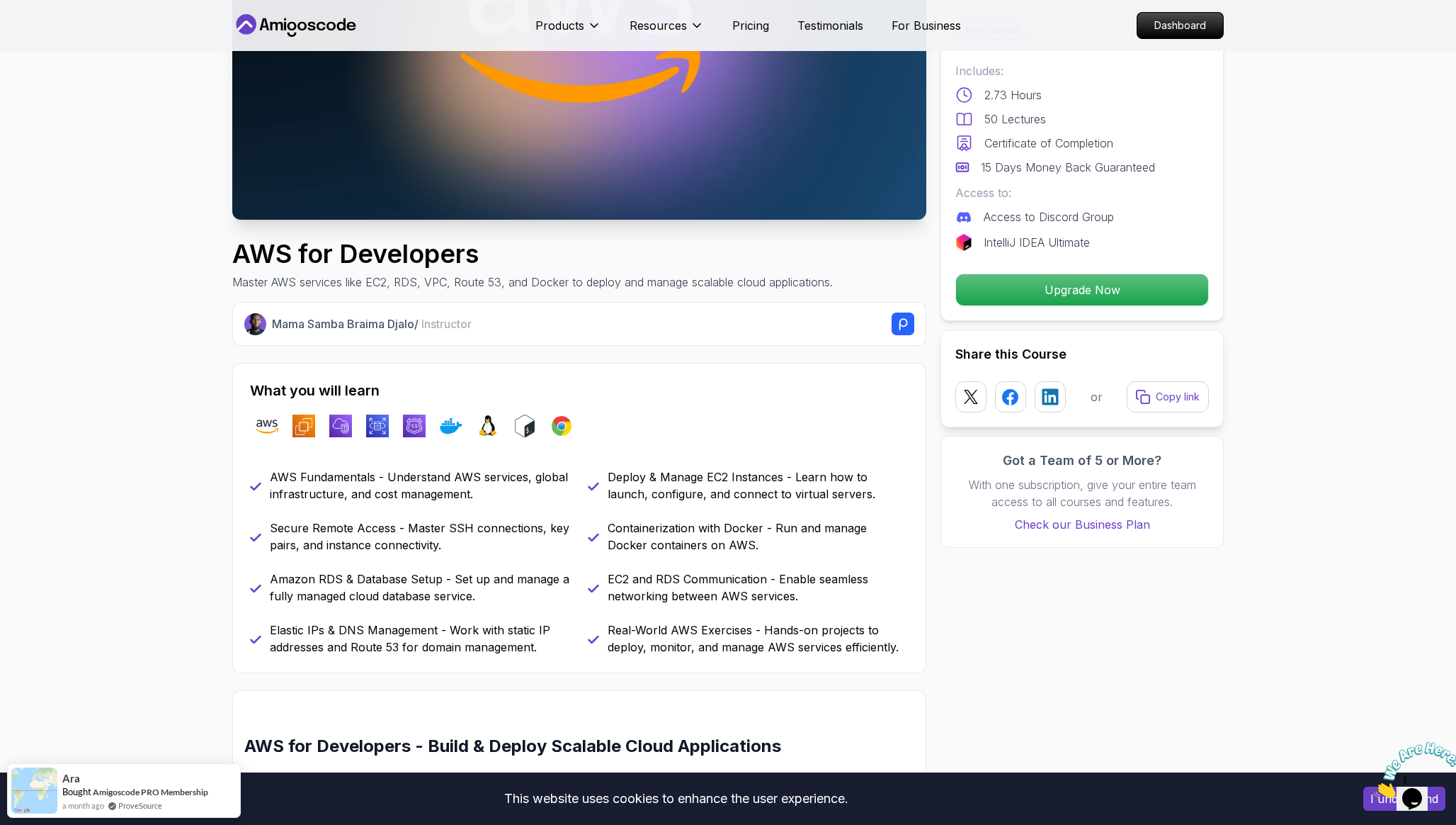
scroll to position [0, 0]
